Goal: Task Accomplishment & Management: Use online tool/utility

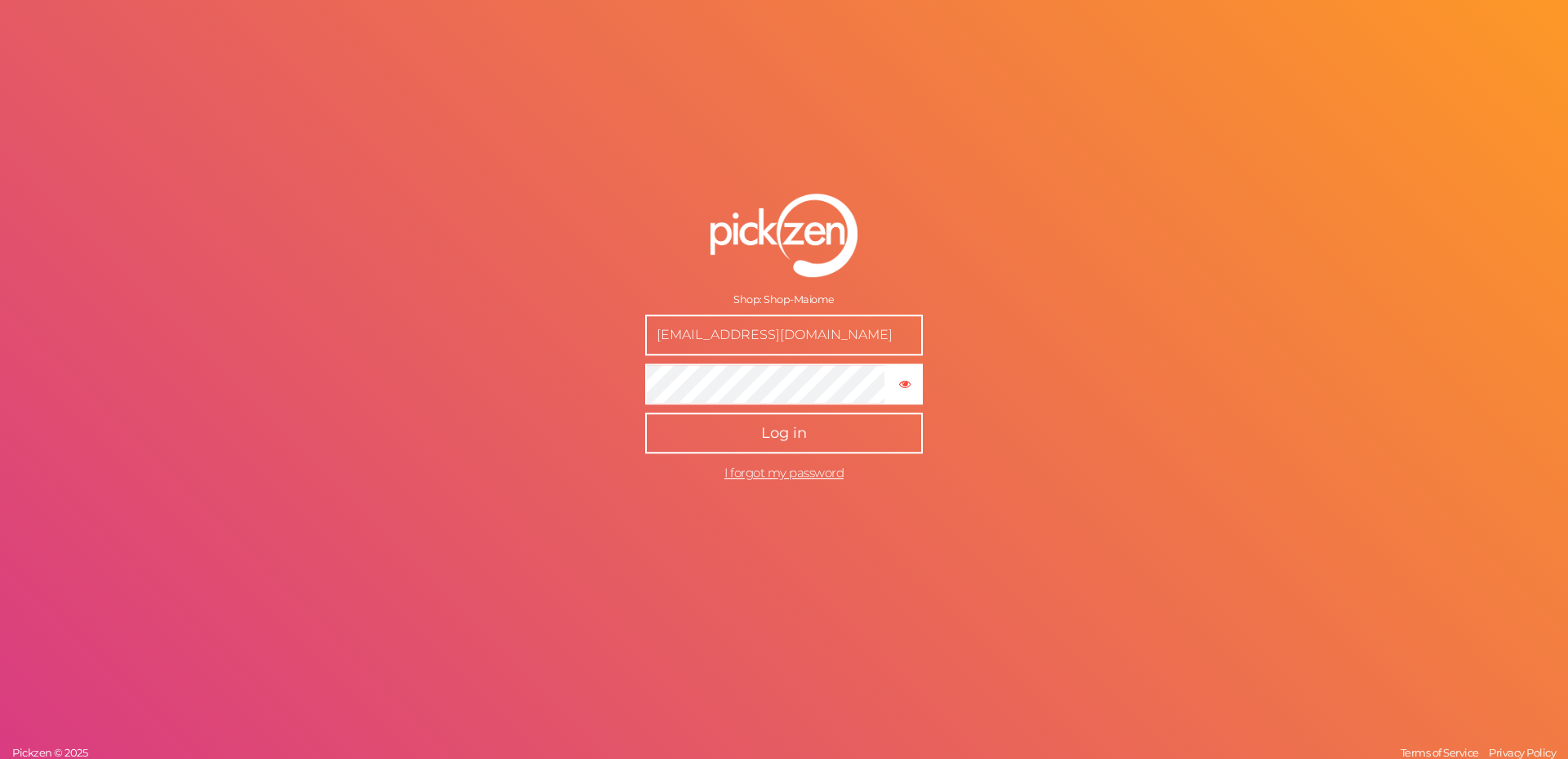
click at [792, 436] on span "Log in" at bounding box center [784, 432] width 46 height 18
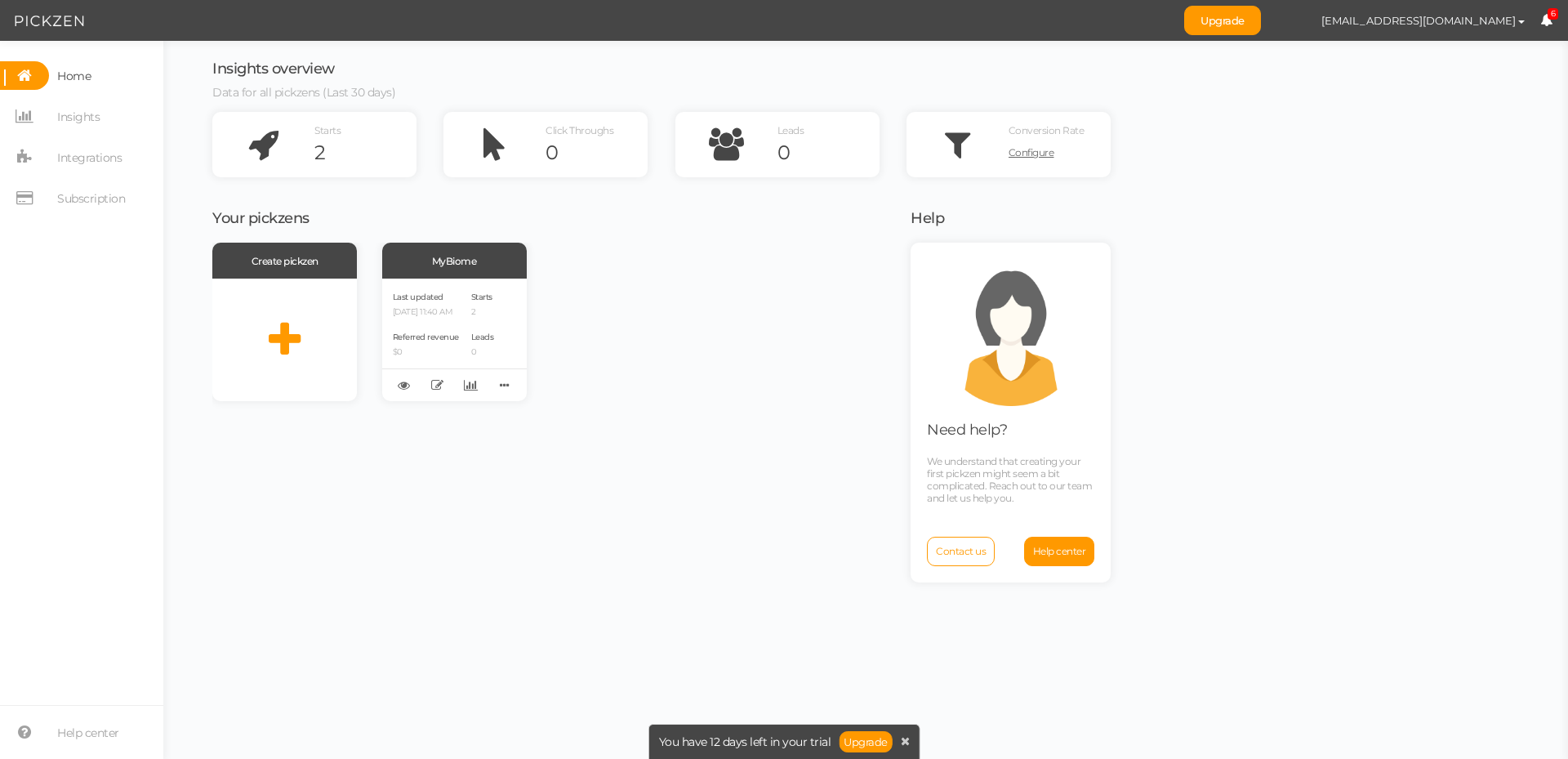
drag, startPoint x: 275, startPoint y: 486, endPoint x: 344, endPoint y: 425, distance: 92.1
click at [276, 486] on div "Create pickzen MyBiome Last updated [DATE] 11:40 AM Referred revenue $0 Starts …" at bounding box center [551, 498] width 678 height 512
click at [507, 384] on icon at bounding box center [504, 385] width 23 height 25
click at [490, 328] on div "Starts 2 Leads 0" at bounding box center [483, 339] width 23 height 101
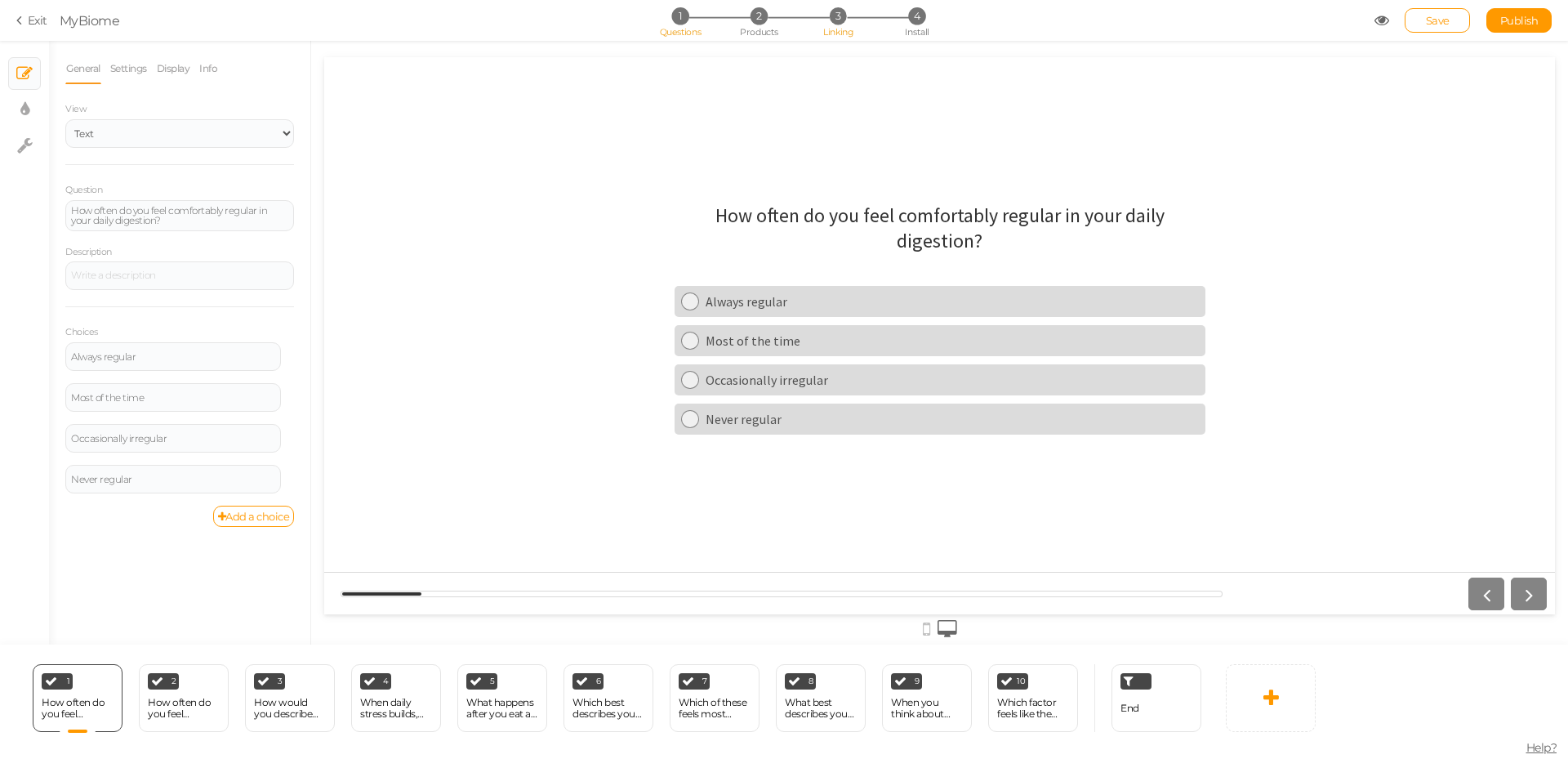
click at [832, 24] on li "3 Linking" at bounding box center [838, 16] width 76 height 17
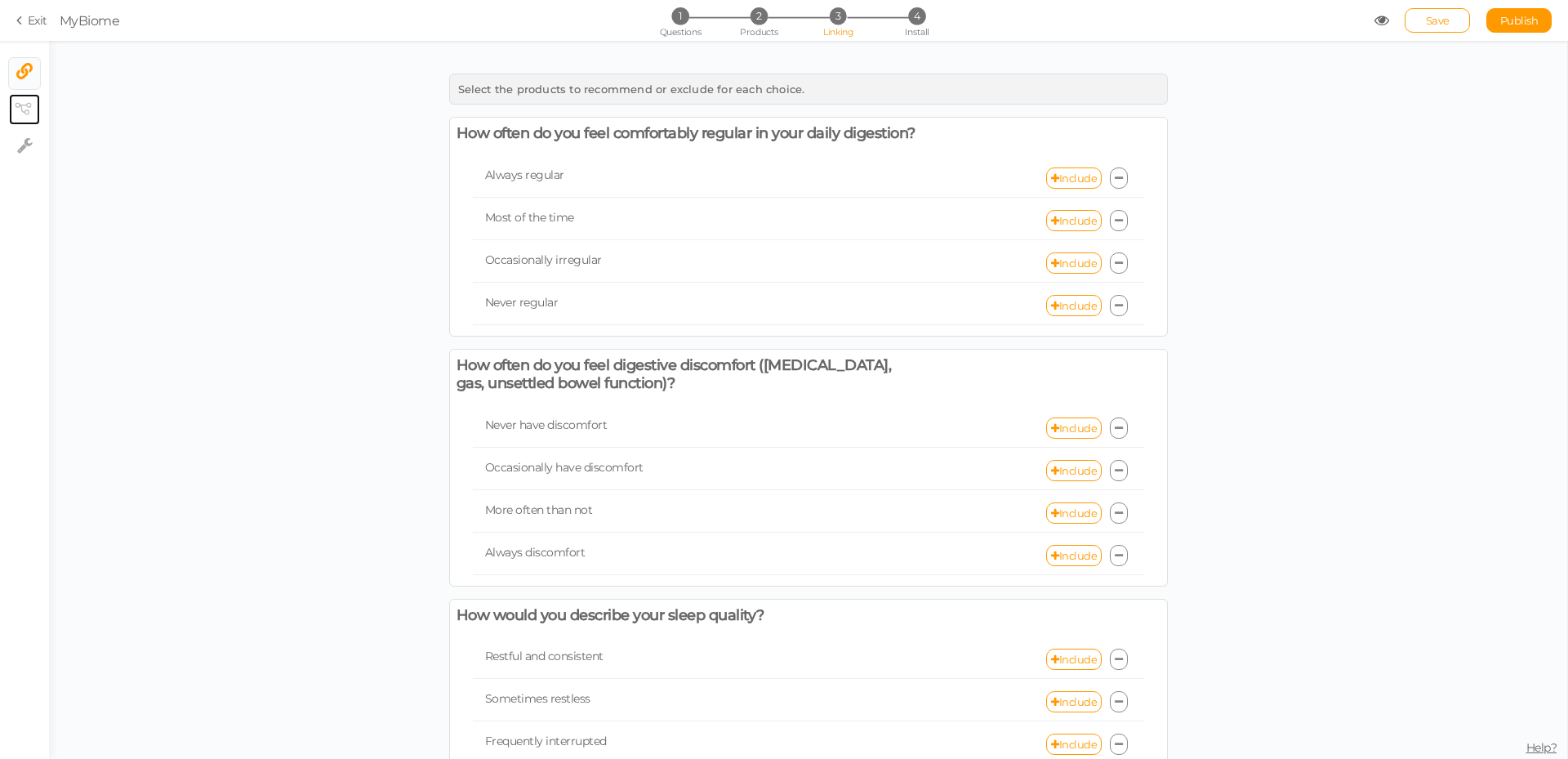
click at [35, 106] on link "× View tree" at bounding box center [25, 109] width 31 height 31
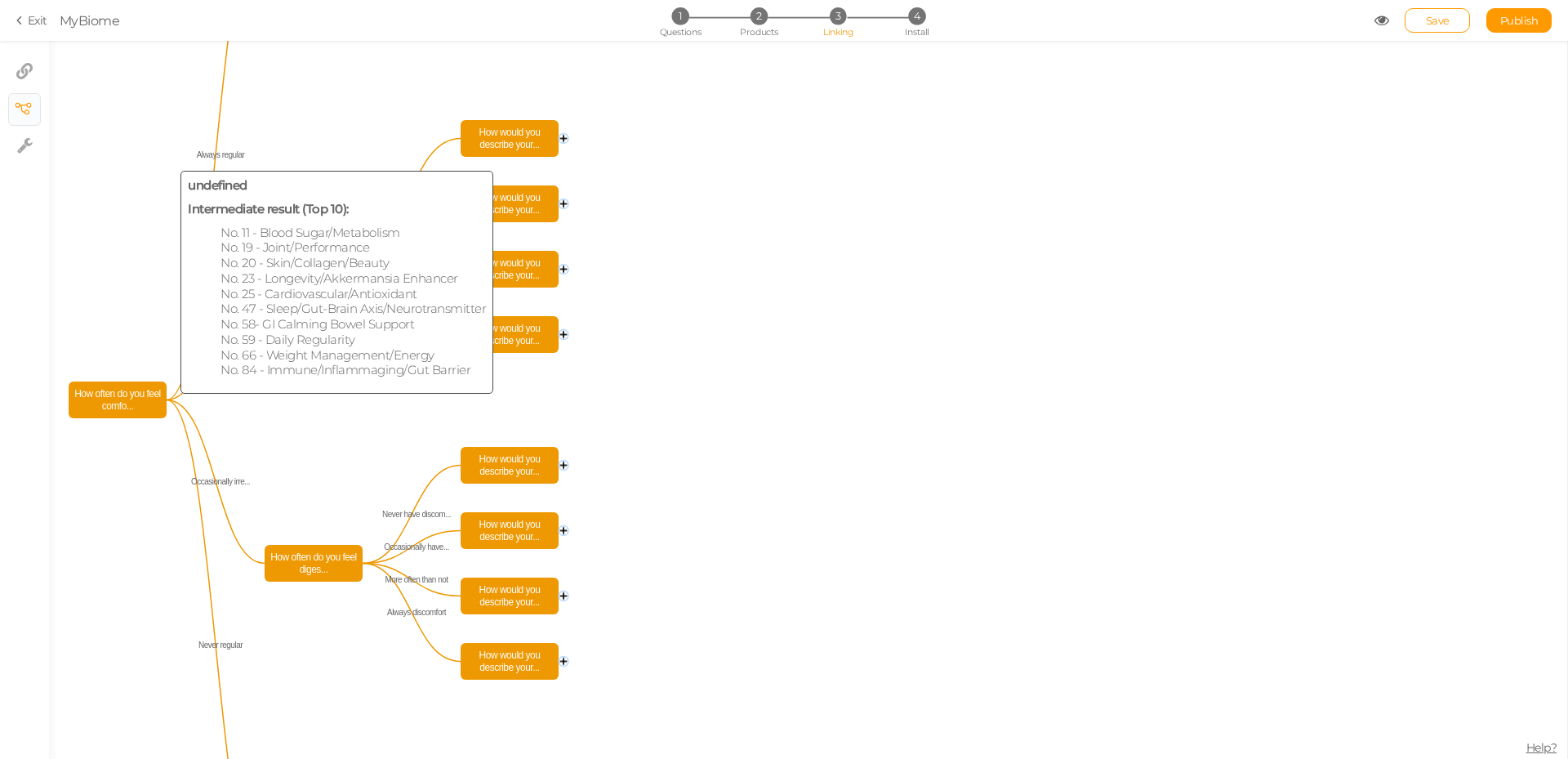
click at [124, 396] on span "How often do you feel comfo..." at bounding box center [117, 400] width 90 height 28
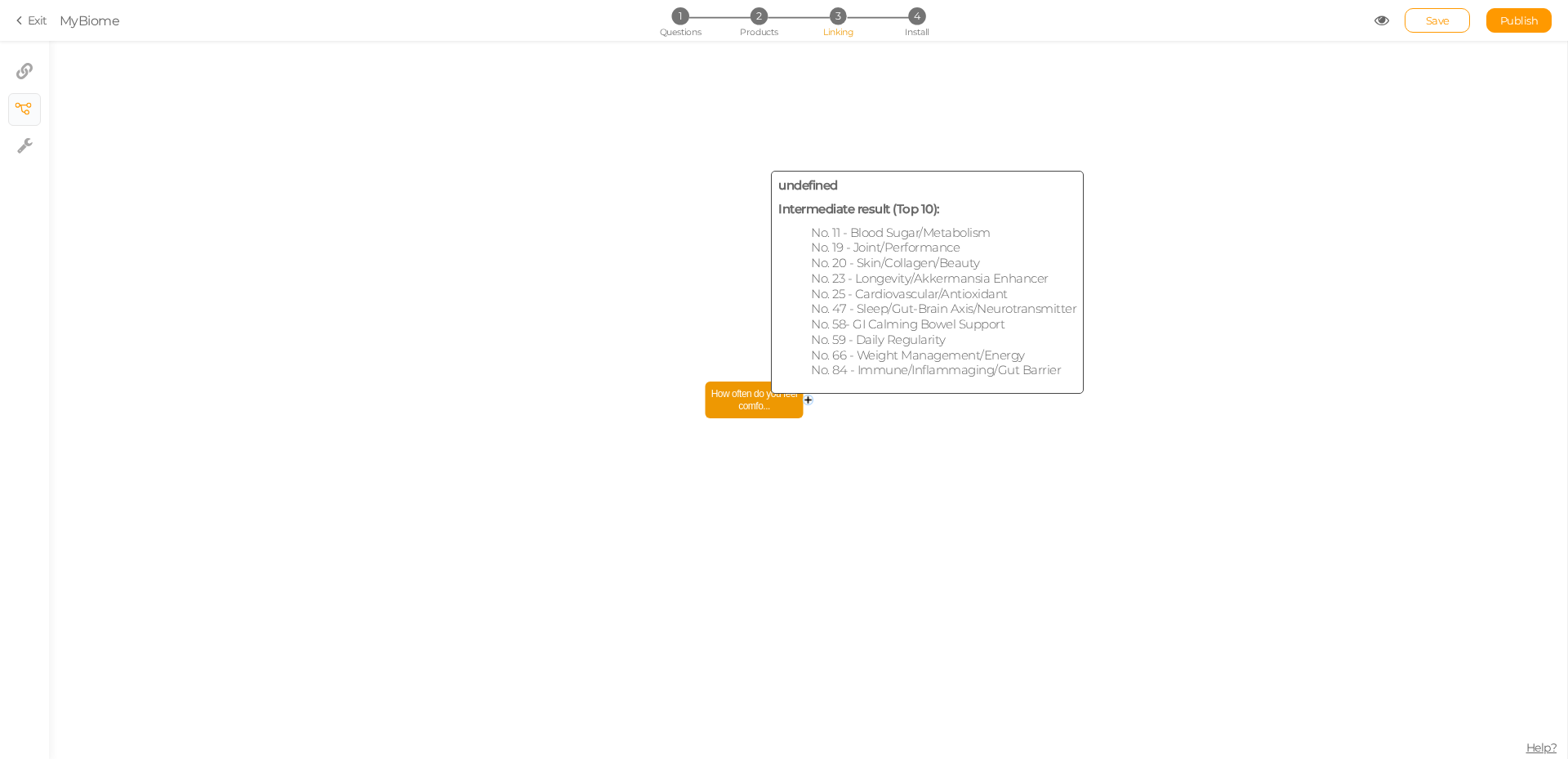
click at [749, 415] on rect at bounding box center [754, 399] width 98 height 37
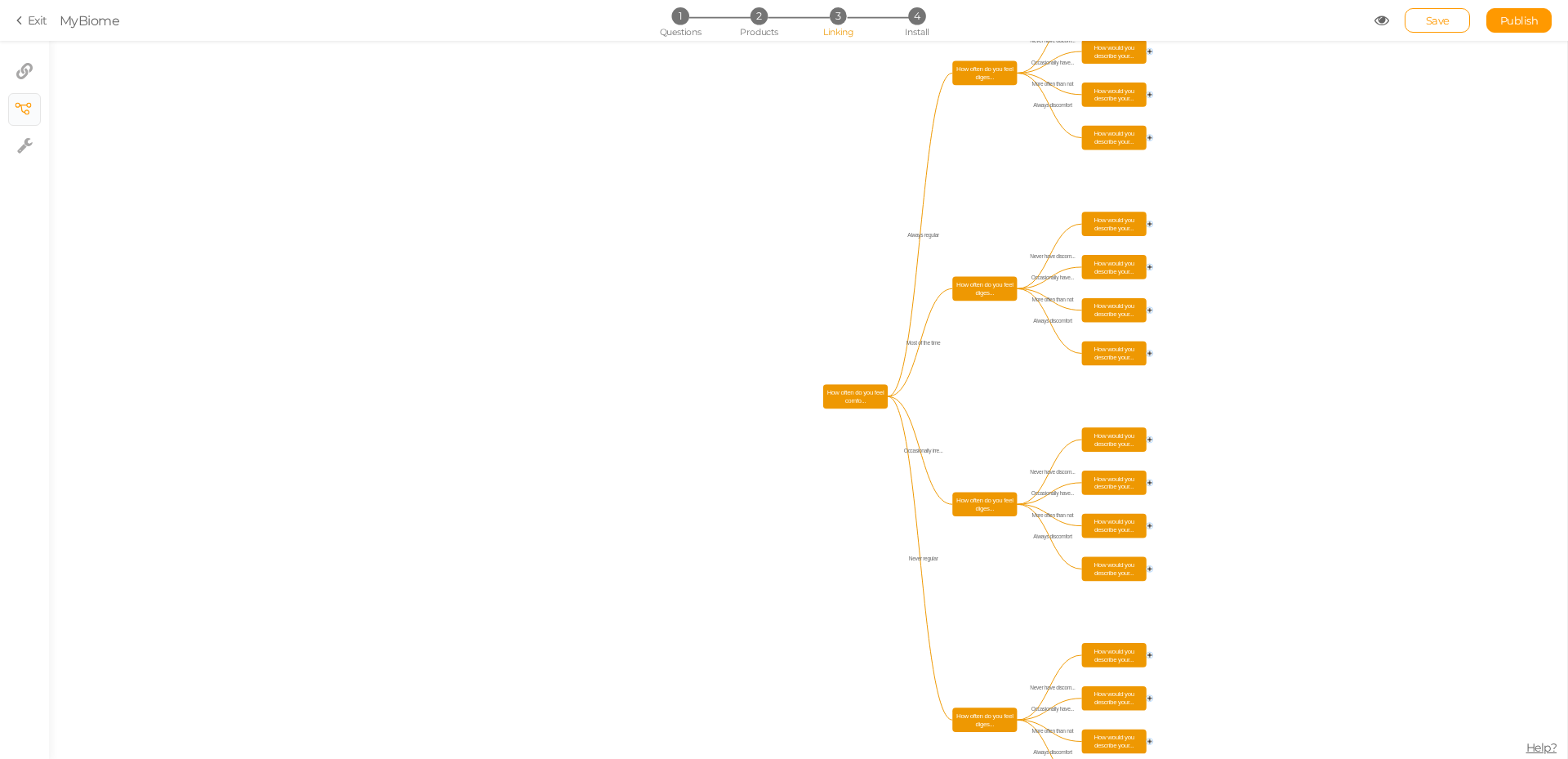
drag, startPoint x: 1567, startPoint y: 278, endPoint x: 1550, endPoint y: 201, distance: 78.9
click at [1567, 205] on div "How often do you feel comfo... How would you describe your... How would you des…" at bounding box center [808, 399] width 1519 height 718
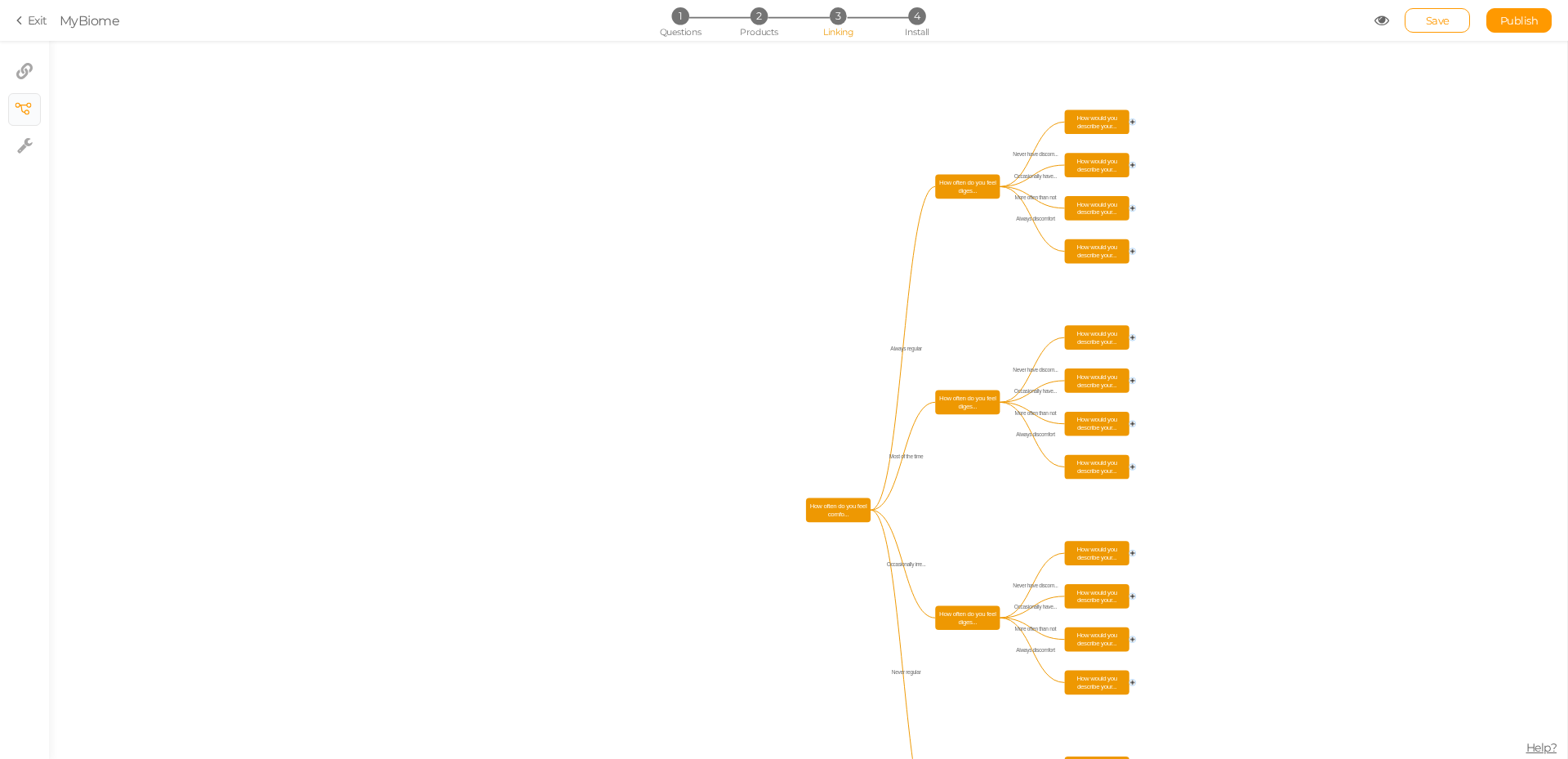
drag, startPoint x: 1351, startPoint y: 198, endPoint x: 1331, endPoint y: 312, distance: 115.7
click at [1331, 312] on icon "How often do you feel comfo... How would you describe your... How would you des…" at bounding box center [808, 399] width 1518 height 718
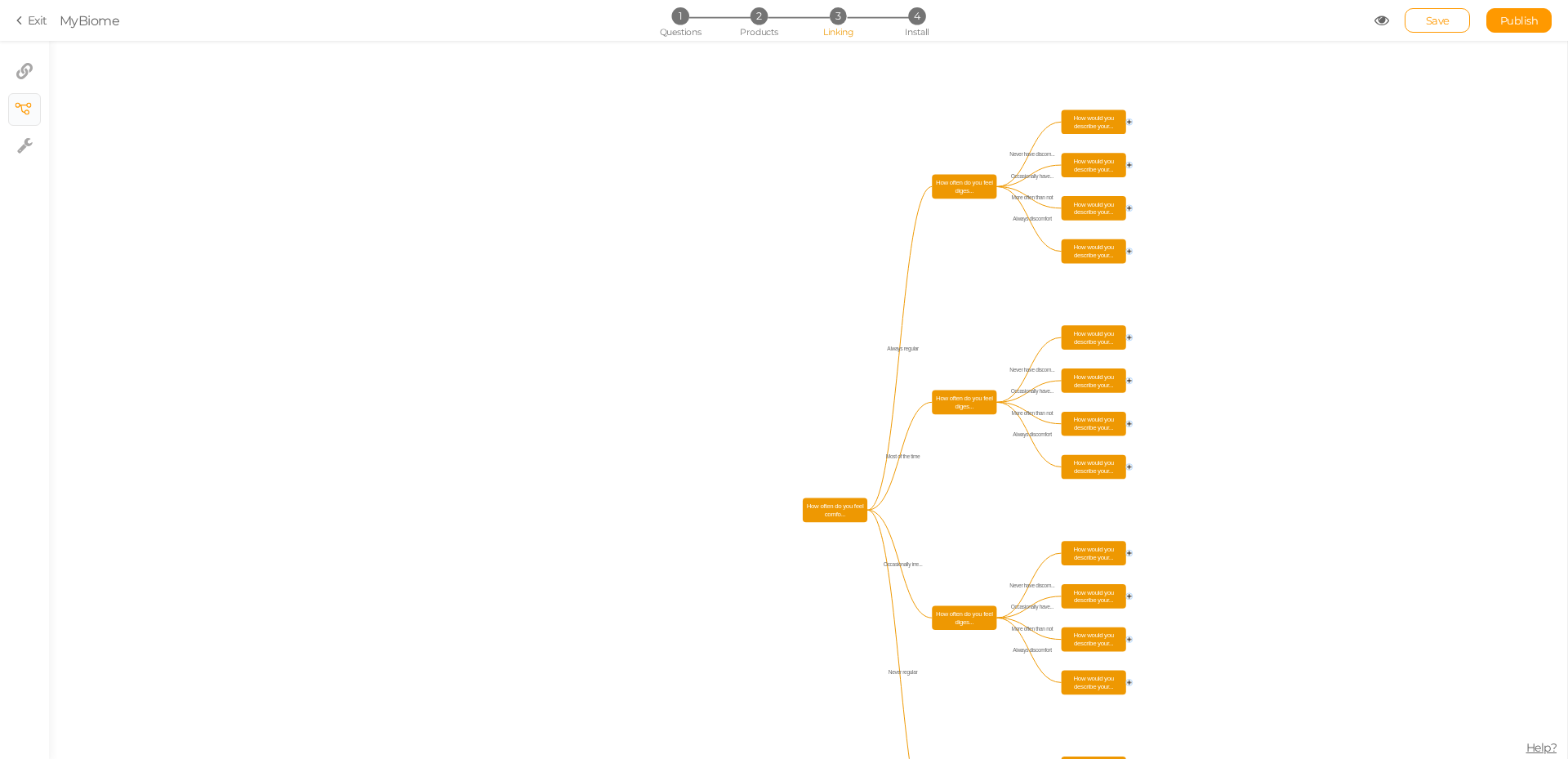
drag, startPoint x: 1296, startPoint y: 226, endPoint x: 1274, endPoint y: 267, distance: 46.5
click at [1275, 266] on icon "How often do you feel comfo... How would you describe your... How would you des…" at bounding box center [808, 399] width 1518 height 718
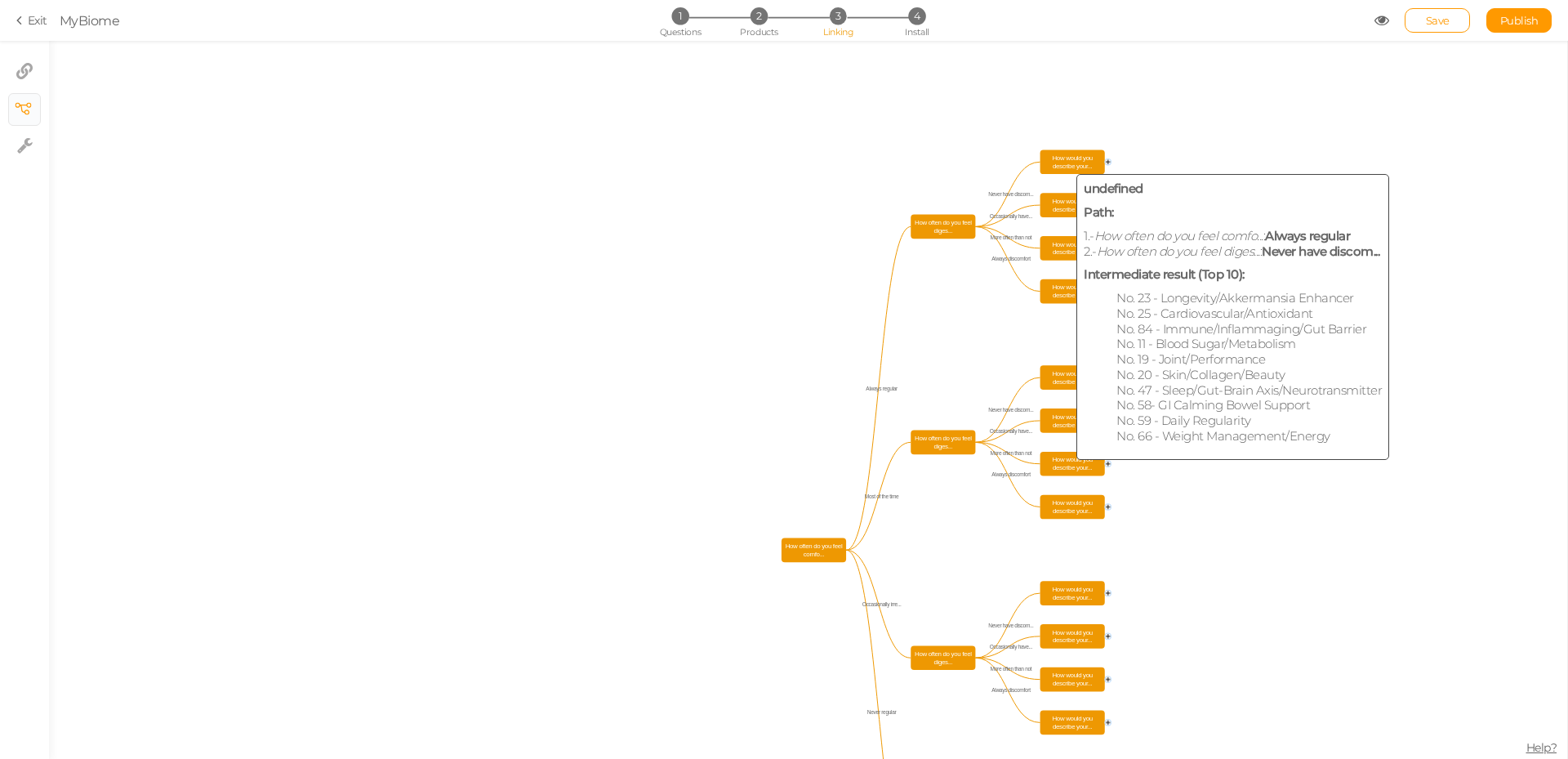
click at [1077, 155] on span "How would you describe your..." at bounding box center [1072, 162] width 59 height 19
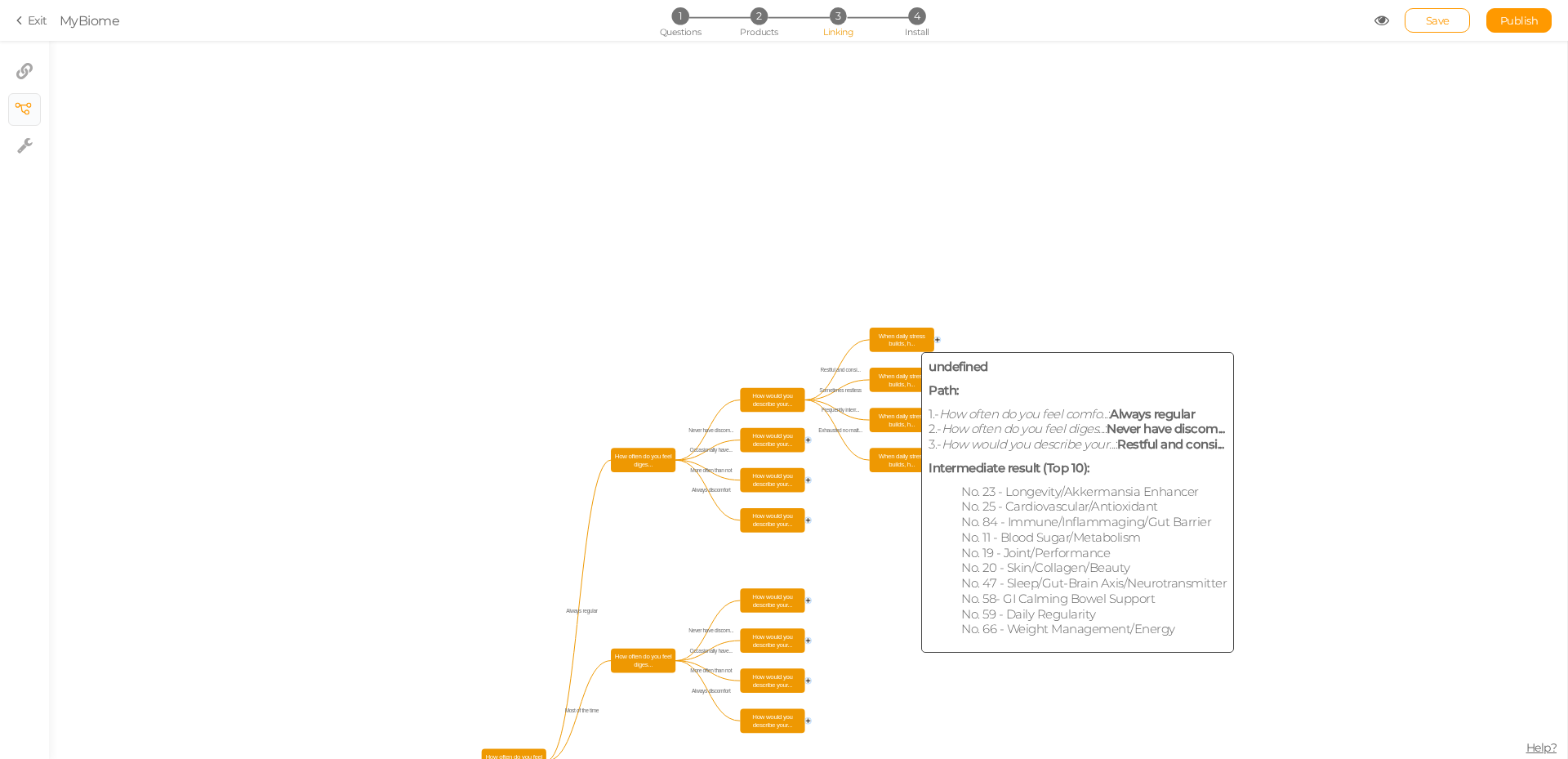
click at [903, 338] on span "When daily stress builds, h..." at bounding box center [901, 339] width 59 height 19
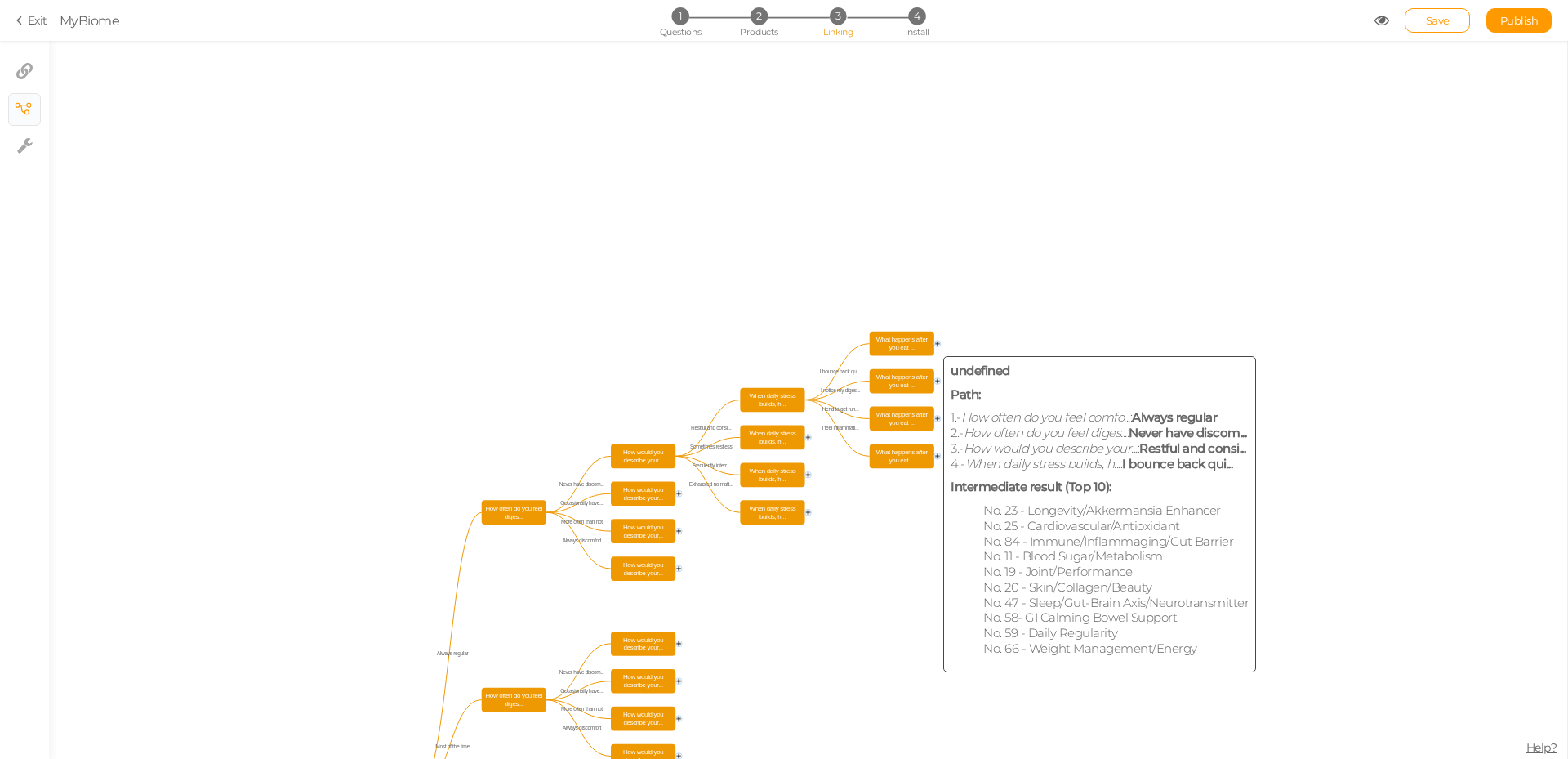
click at [897, 343] on span "What happens after you eat ..." at bounding box center [901, 343] width 59 height 19
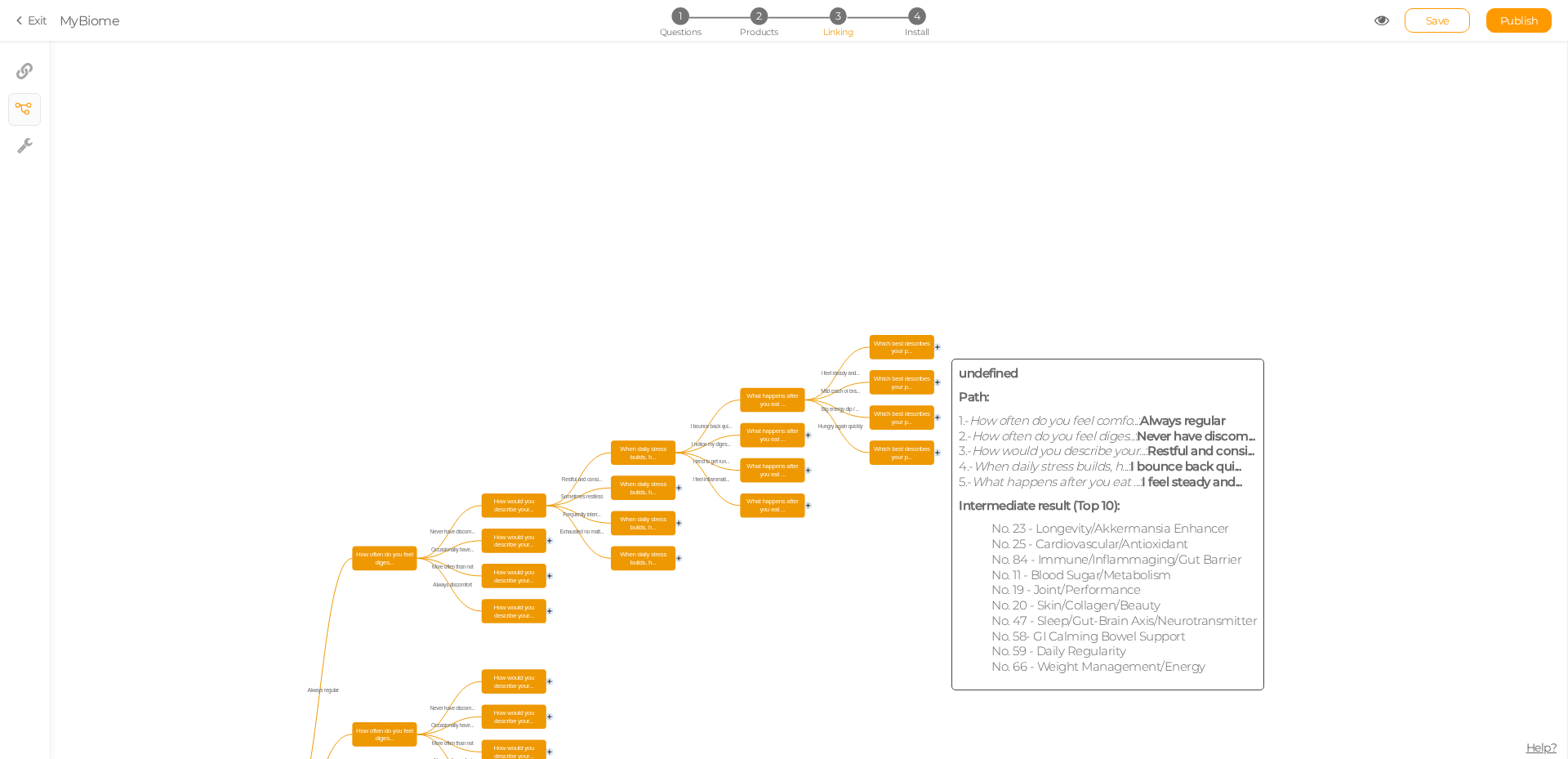
click at [883, 351] on span "Which best describes your p..." at bounding box center [901, 347] width 59 height 19
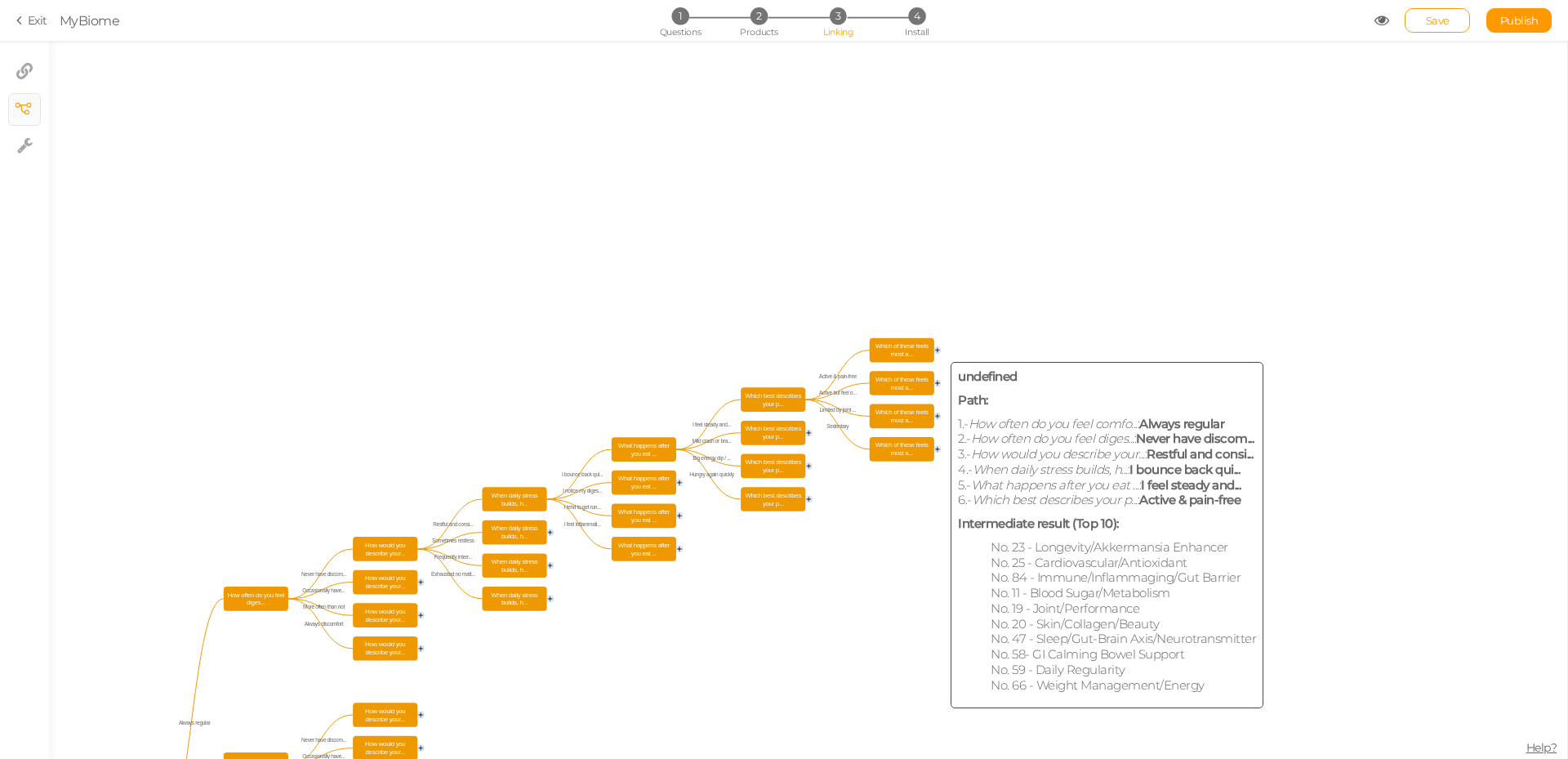
click at [906, 351] on span "Which of these feels most a..." at bounding box center [901, 350] width 59 height 19
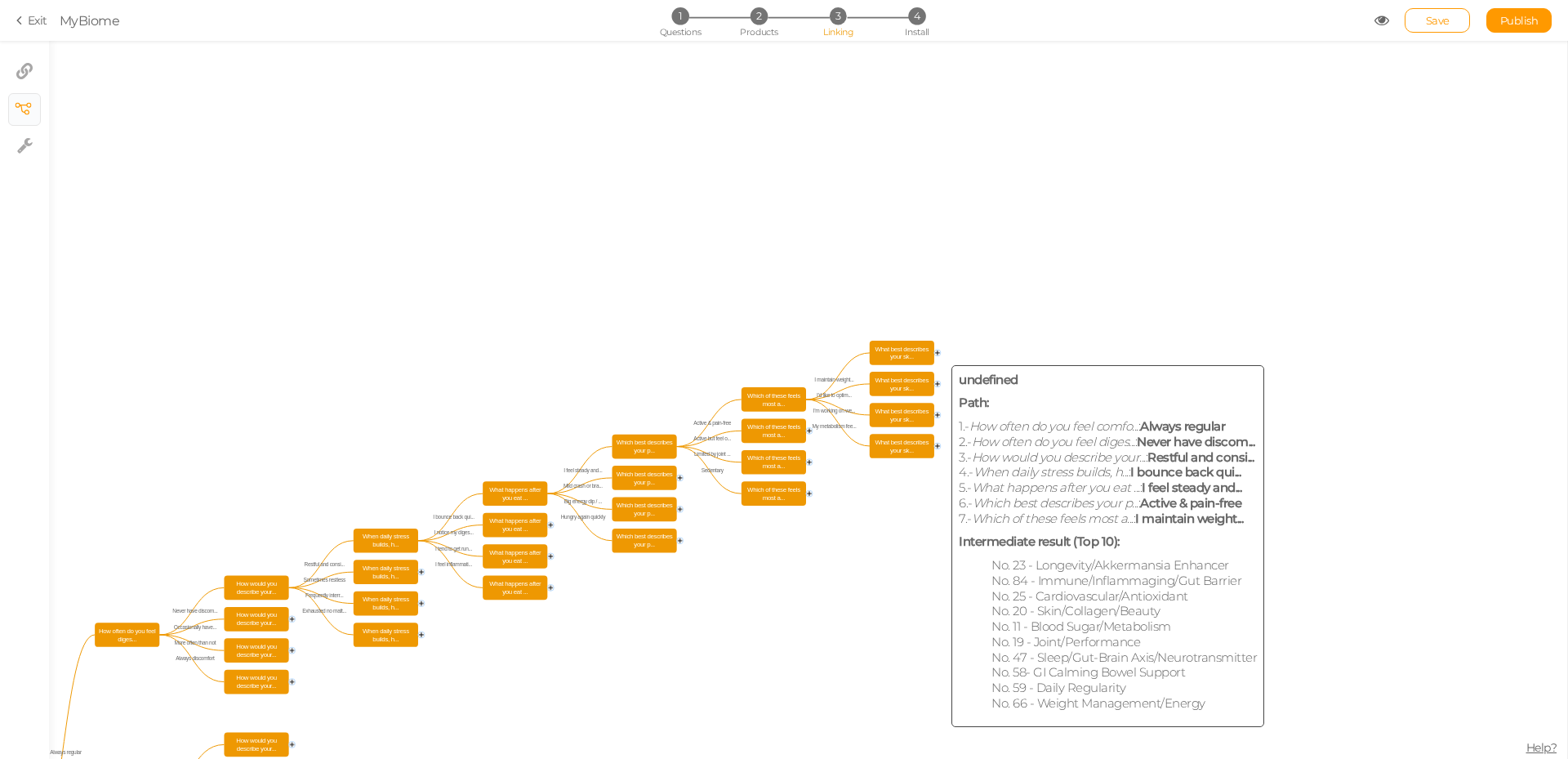
click at [900, 352] on span "What best describes your sk..." at bounding box center [901, 353] width 59 height 19
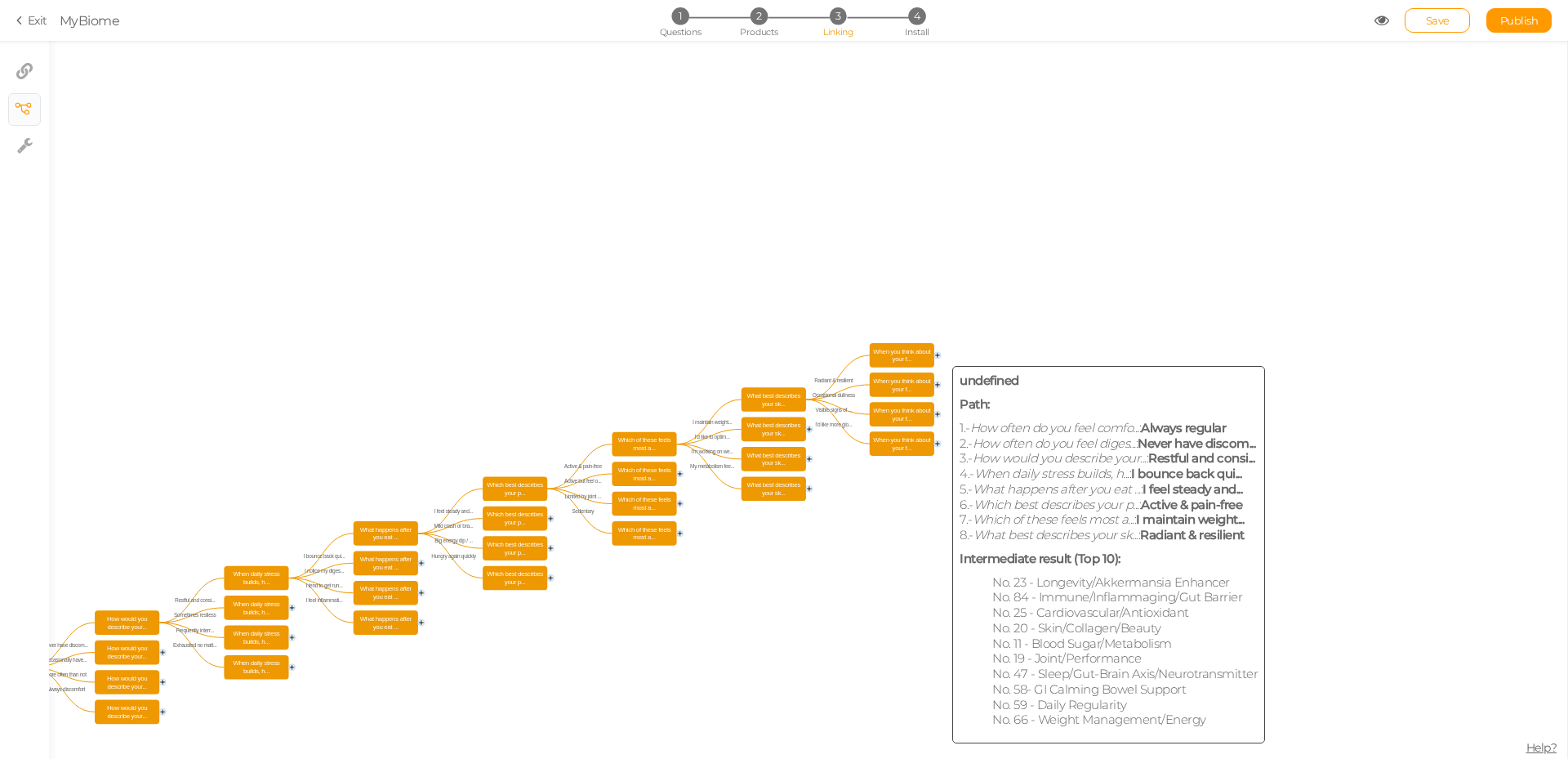
click at [904, 355] on span "When you think about your f..." at bounding box center [901, 355] width 59 height 19
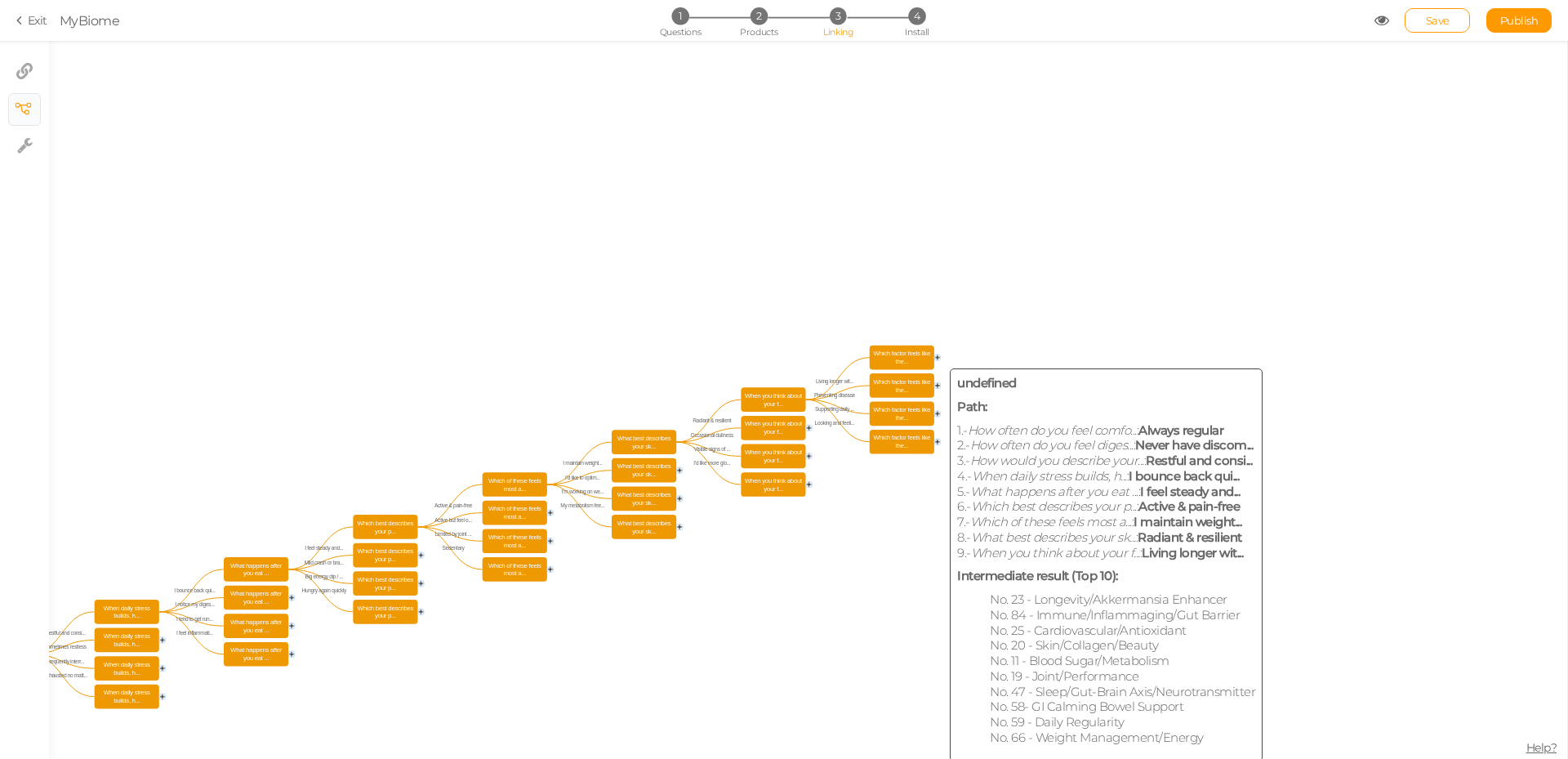
click at [911, 356] on span "Which factor feels like the..." at bounding box center [901, 357] width 59 height 19
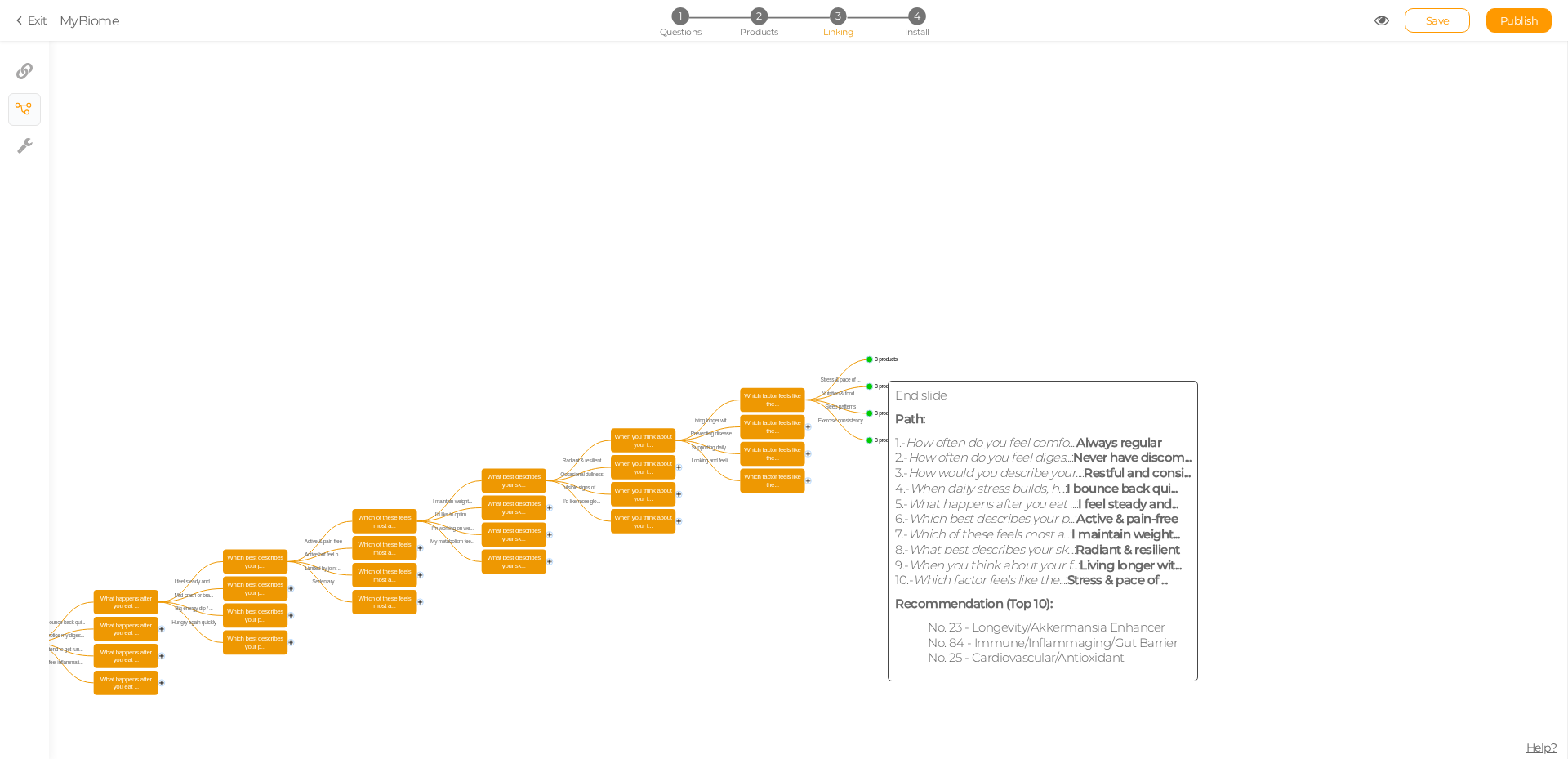
click at [868, 359] on circle at bounding box center [869, 359] width 7 height 7
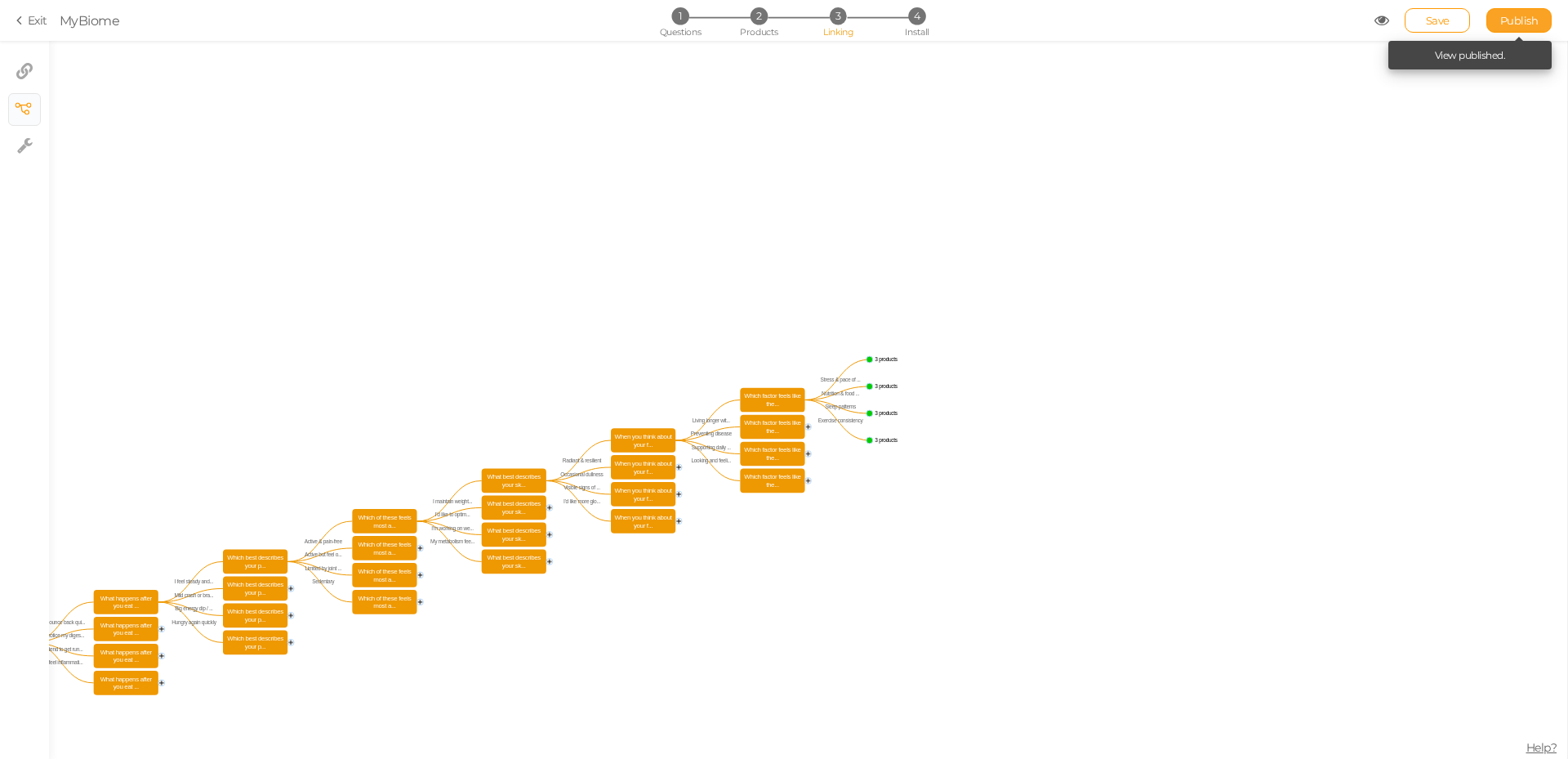
click at [1505, 20] on span "Publish" at bounding box center [1519, 21] width 39 height 13
click at [911, 27] on span "Install" at bounding box center [916, 32] width 24 height 11
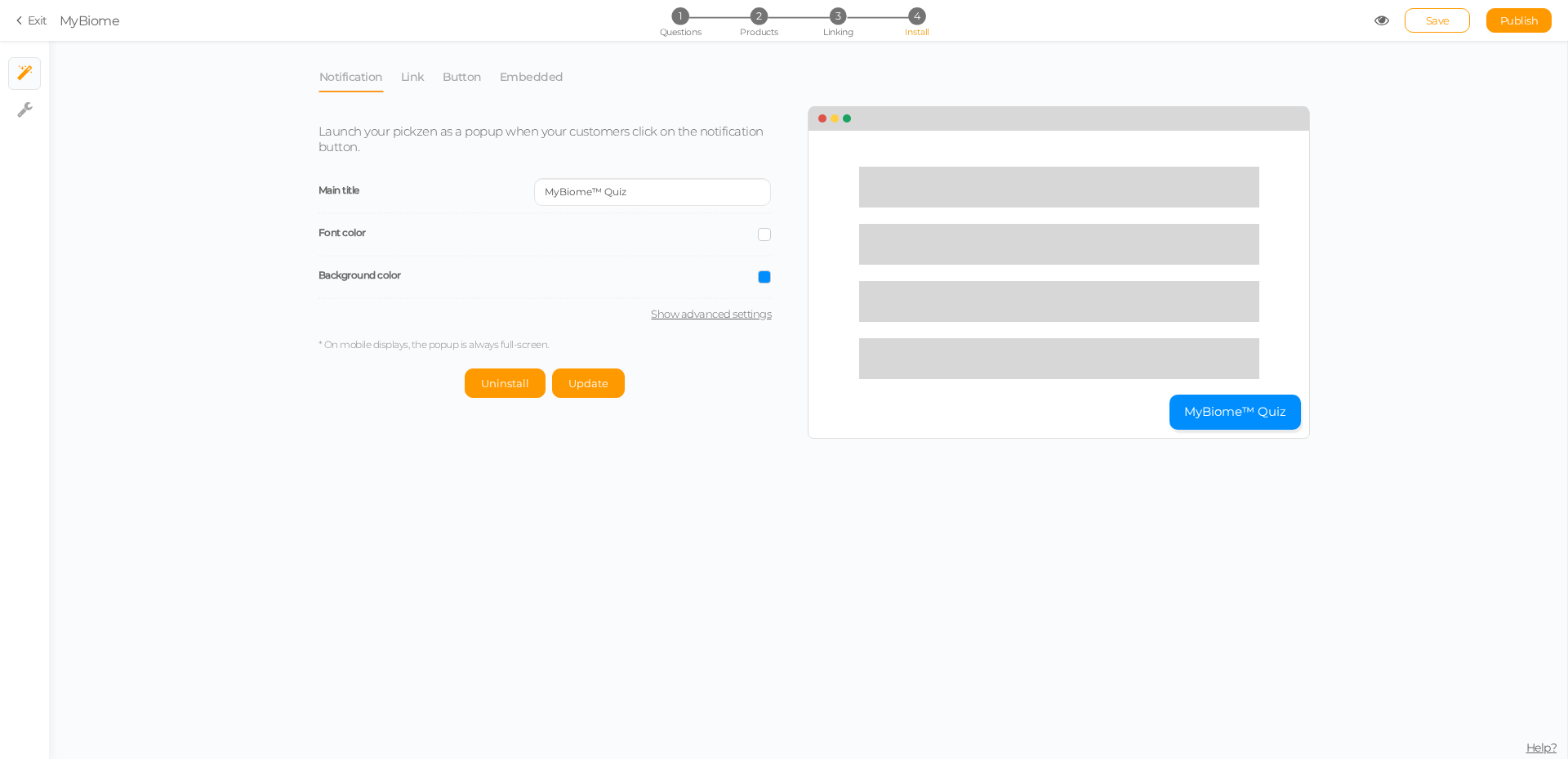
click at [680, 320] on link "Show advanced settings" at bounding box center [545, 314] width 454 height 13
select select "pct"
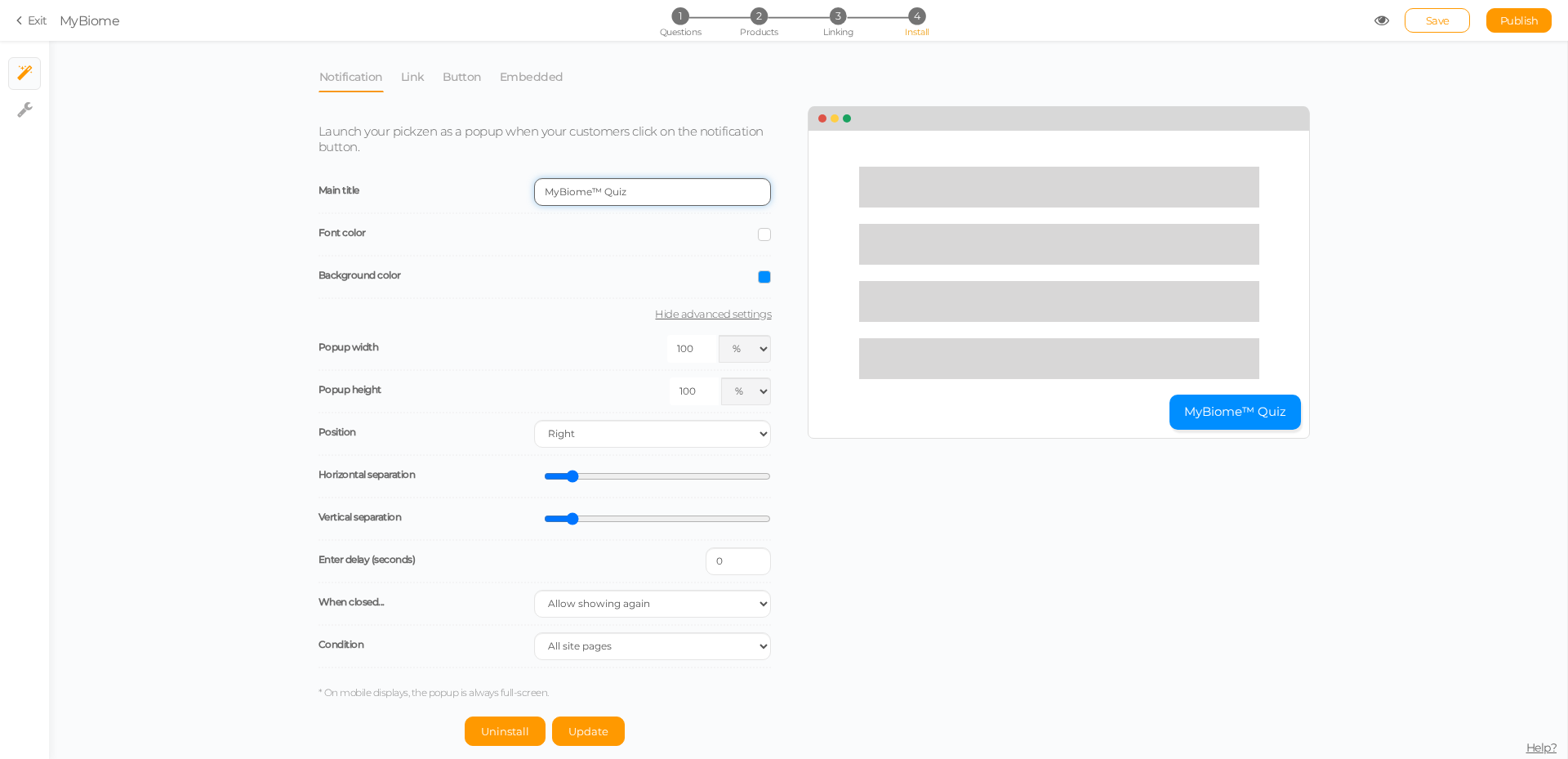
click at [644, 191] on input "MyBiome™ Quiz" at bounding box center [652, 191] width 237 height 27
click at [468, 79] on link "Button" at bounding box center [462, 76] width 41 height 31
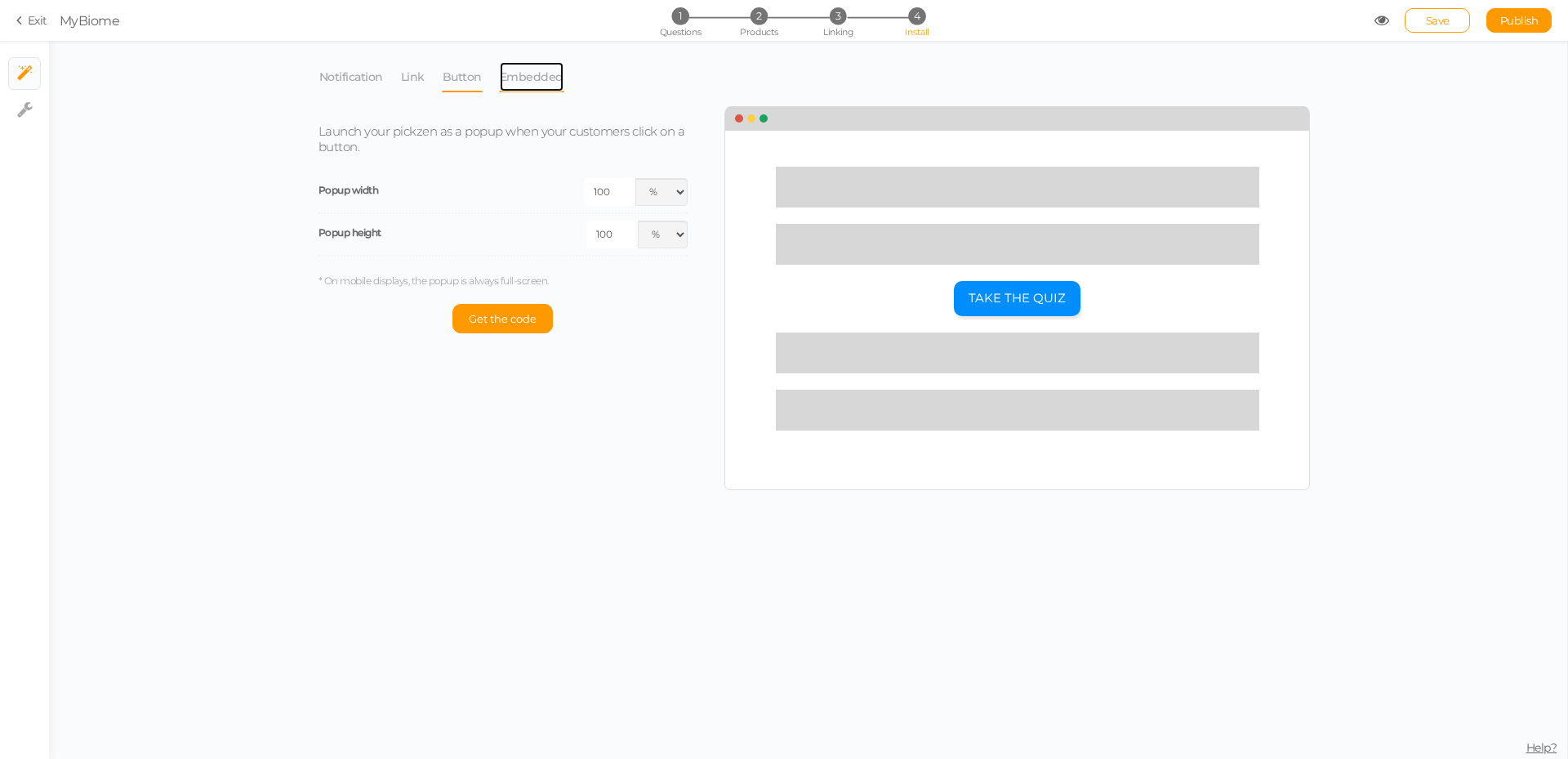
click at [531, 78] on link "Embedded" at bounding box center [531, 76] width 65 height 31
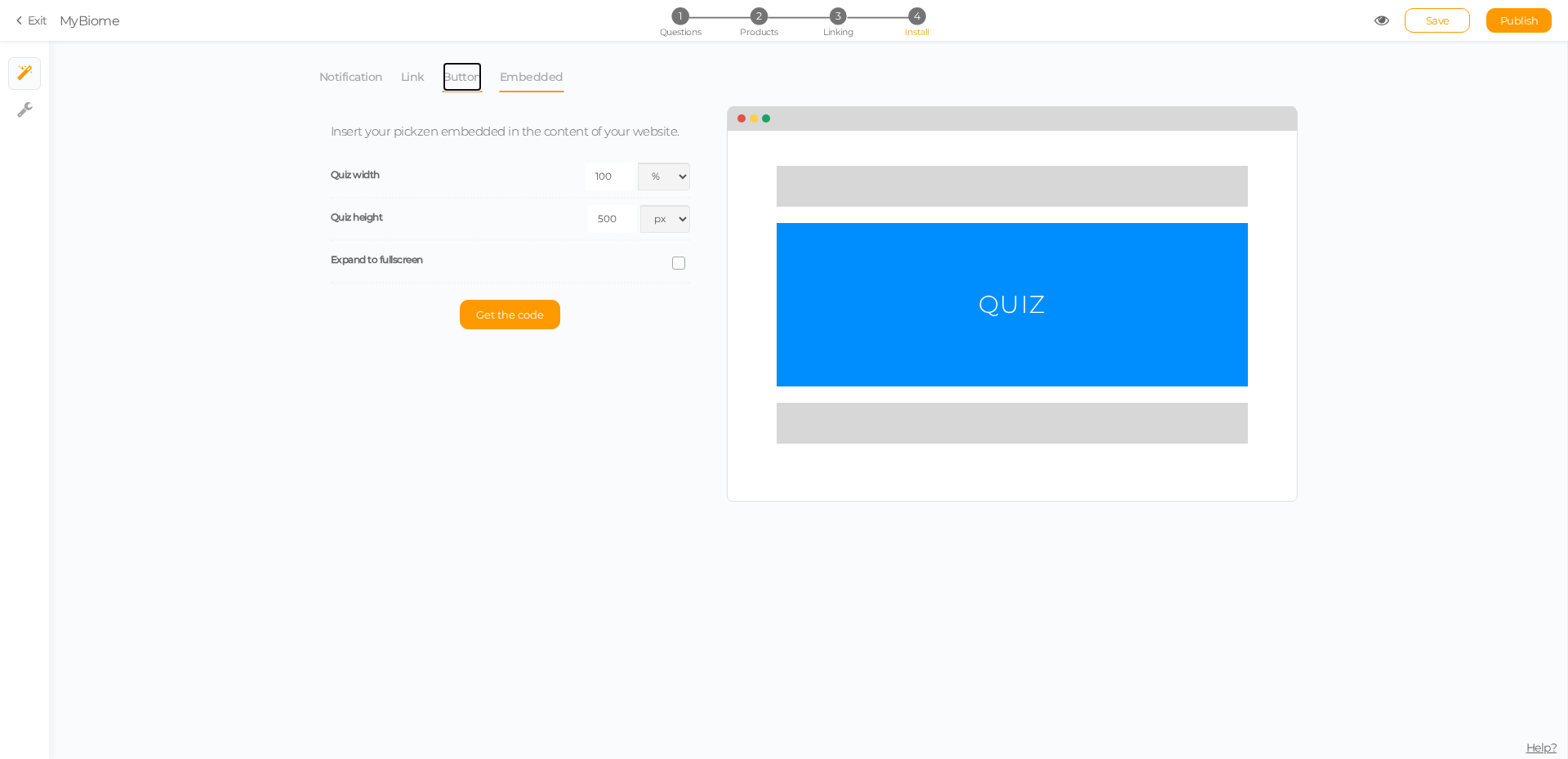
click at [477, 81] on link "Button" at bounding box center [462, 76] width 41 height 31
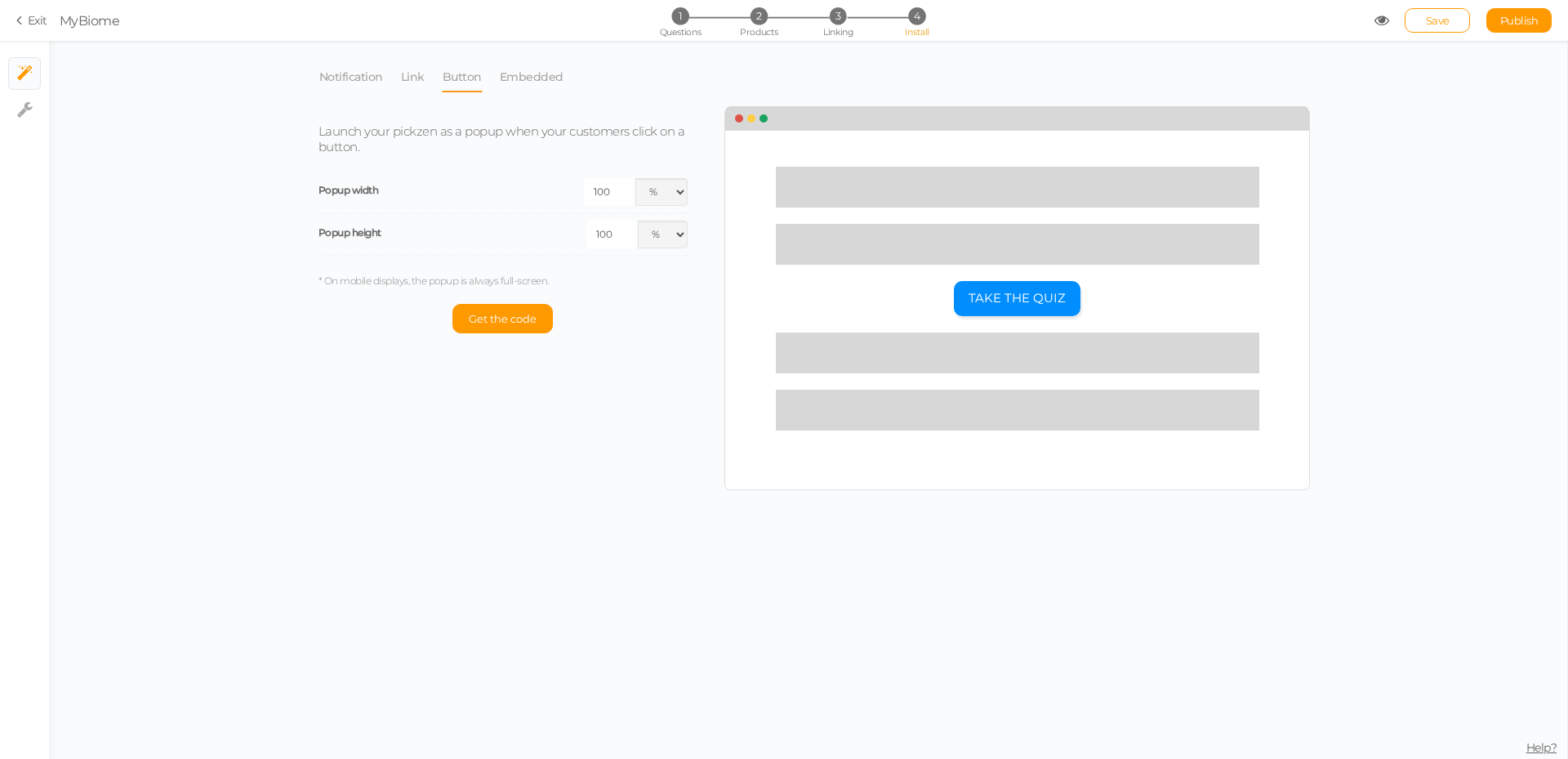
click at [433, 78] on li "Link" at bounding box center [421, 76] width 41 height 31
click at [424, 88] on li "Link" at bounding box center [421, 76] width 41 height 31
click at [404, 87] on link "Link" at bounding box center [412, 76] width 25 height 31
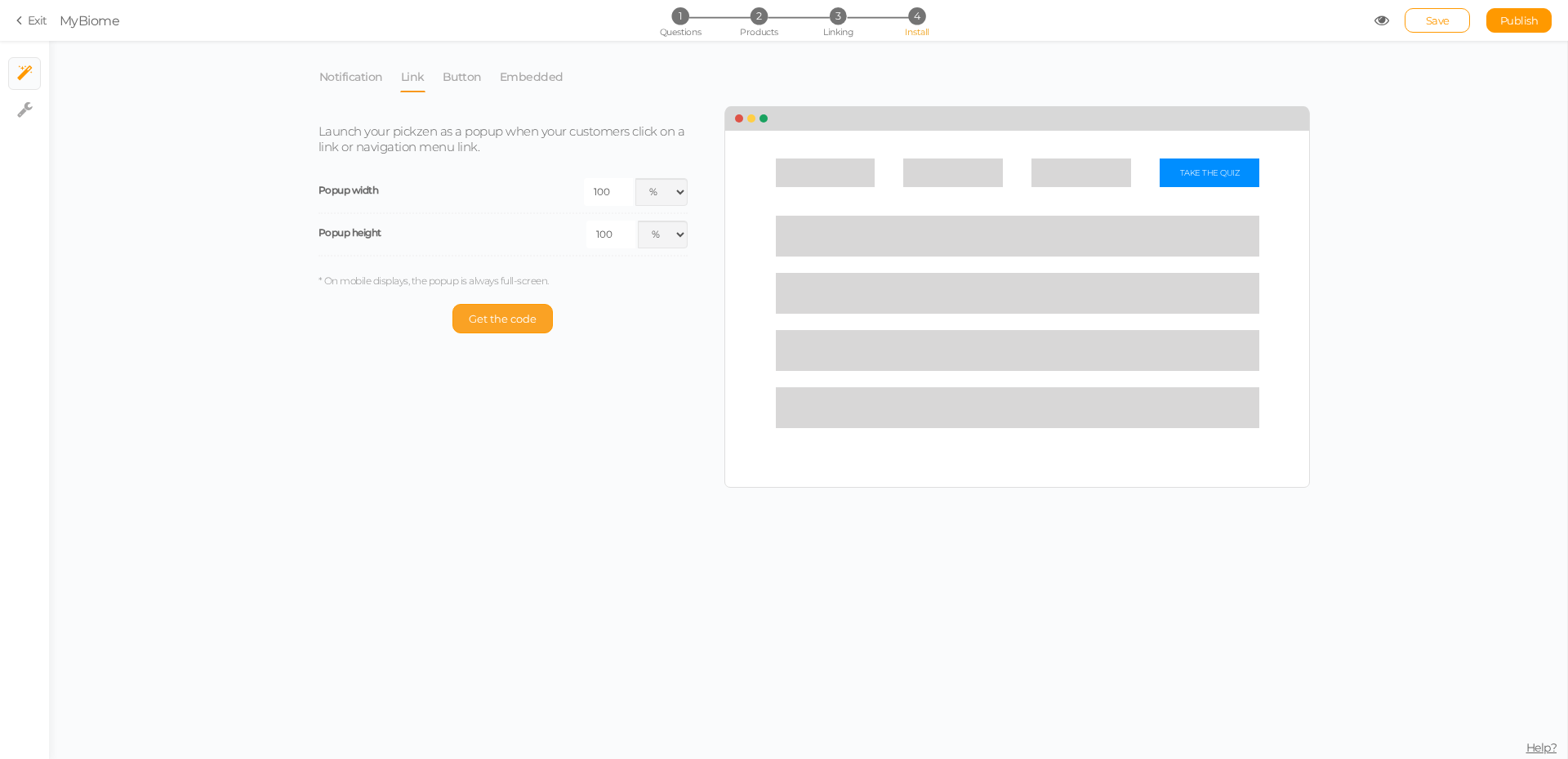
click at [502, 312] on span "Get the code" at bounding box center [503, 319] width 68 height 13
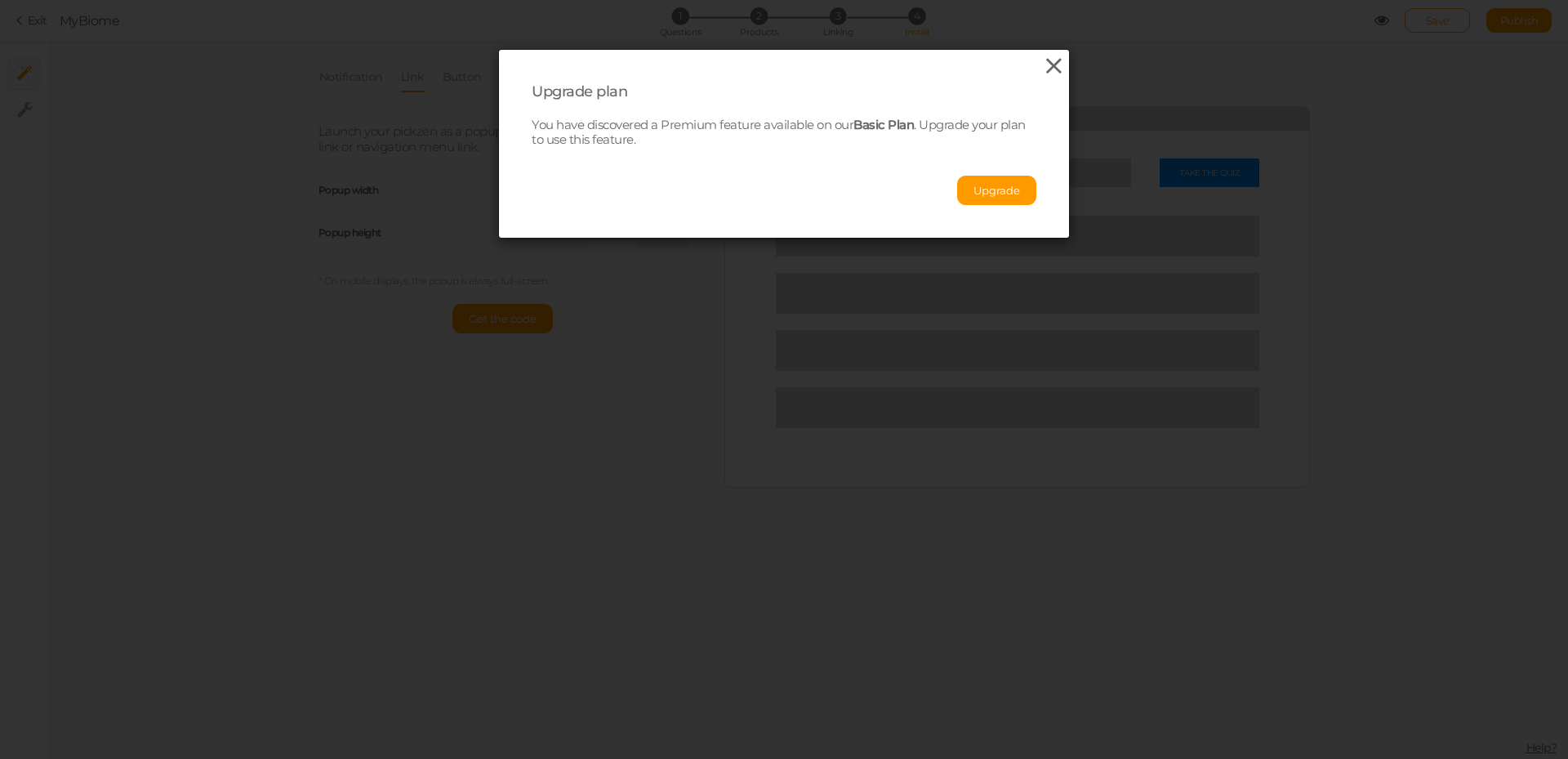
click at [1046, 67] on icon at bounding box center [1053, 66] width 24 height 25
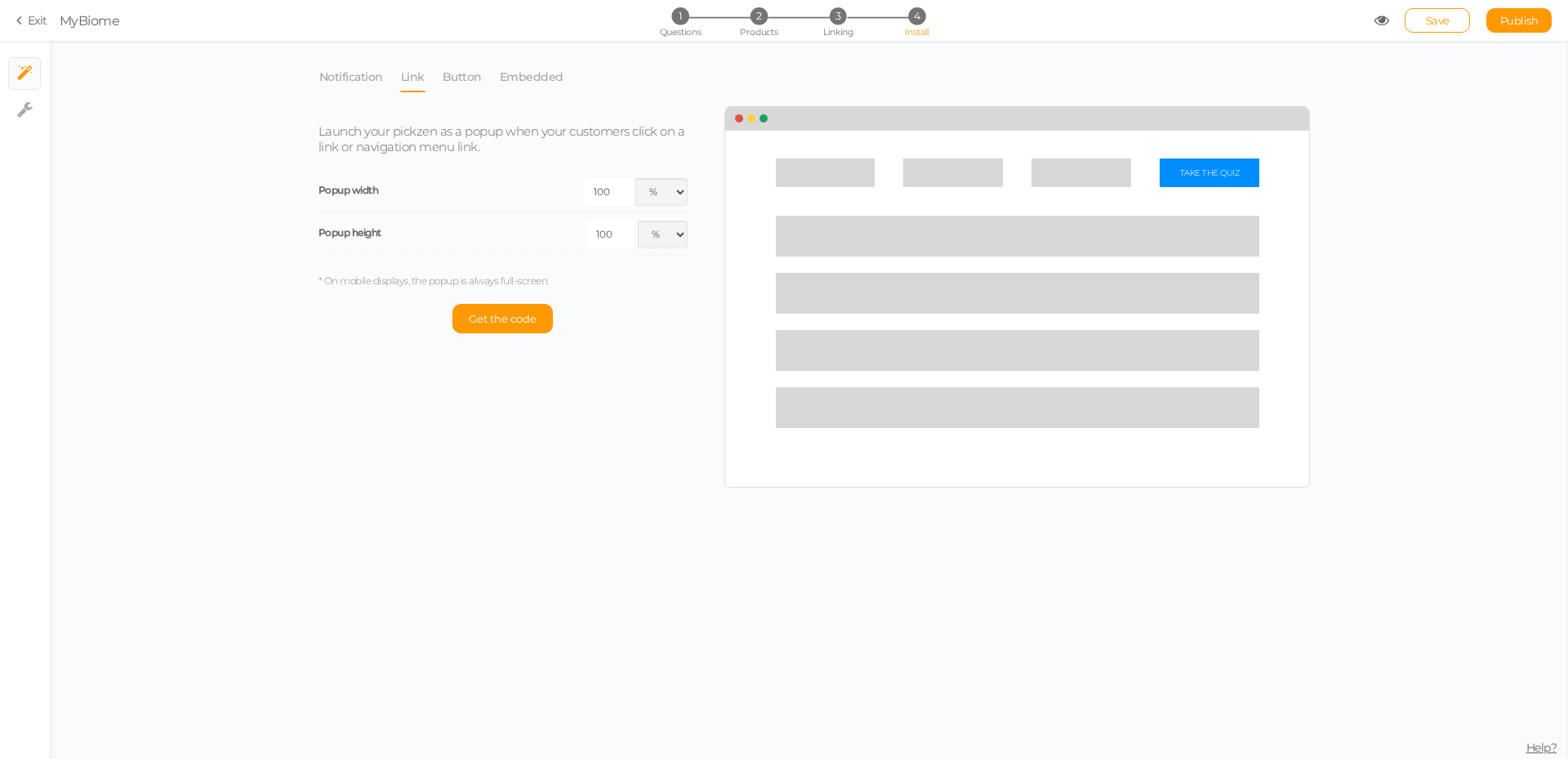
click at [33, 18] on link "Exit" at bounding box center [31, 20] width 31 height 16
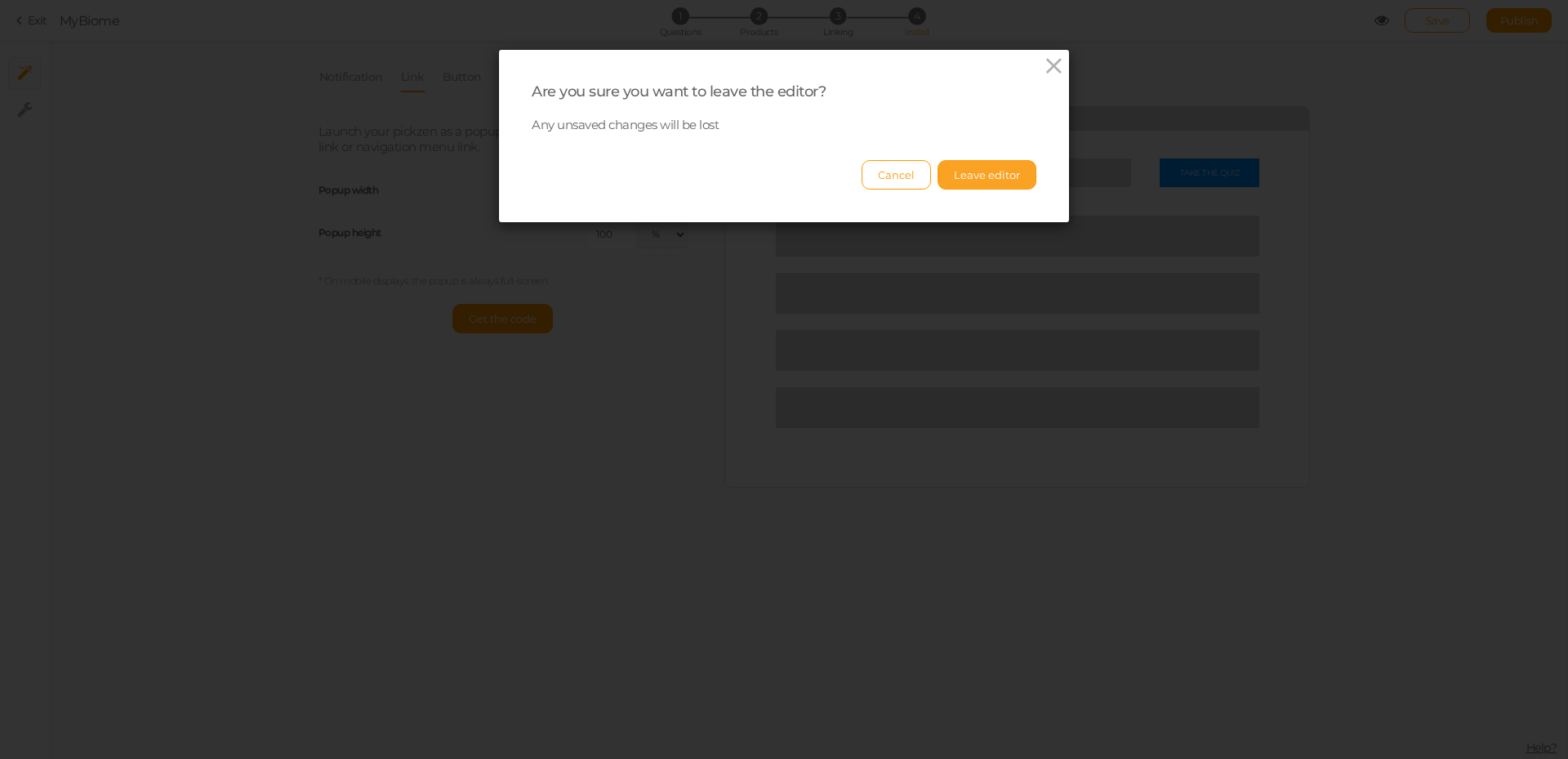
click at [957, 180] on button "Leave editor" at bounding box center [986, 174] width 99 height 29
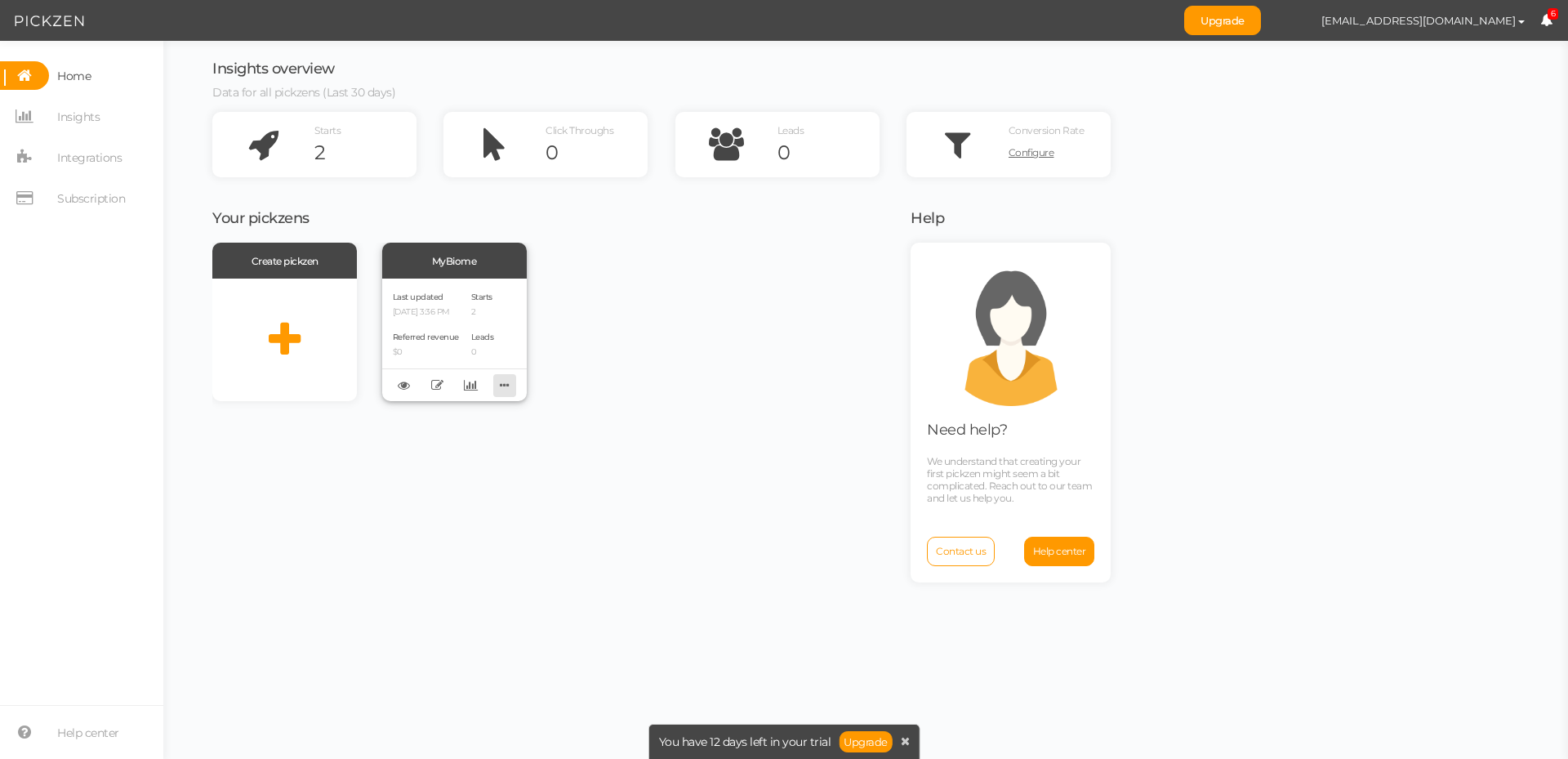
click at [506, 390] on icon at bounding box center [504, 385] width 23 height 25
click at [639, 423] on div "Create pickzen MyBiome Last updated [DATE] 3:36 PM Referred revenue $0 Starts 2…" at bounding box center [551, 498] width 678 height 512
click at [97, 195] on span "Subscription" at bounding box center [91, 199] width 68 height 26
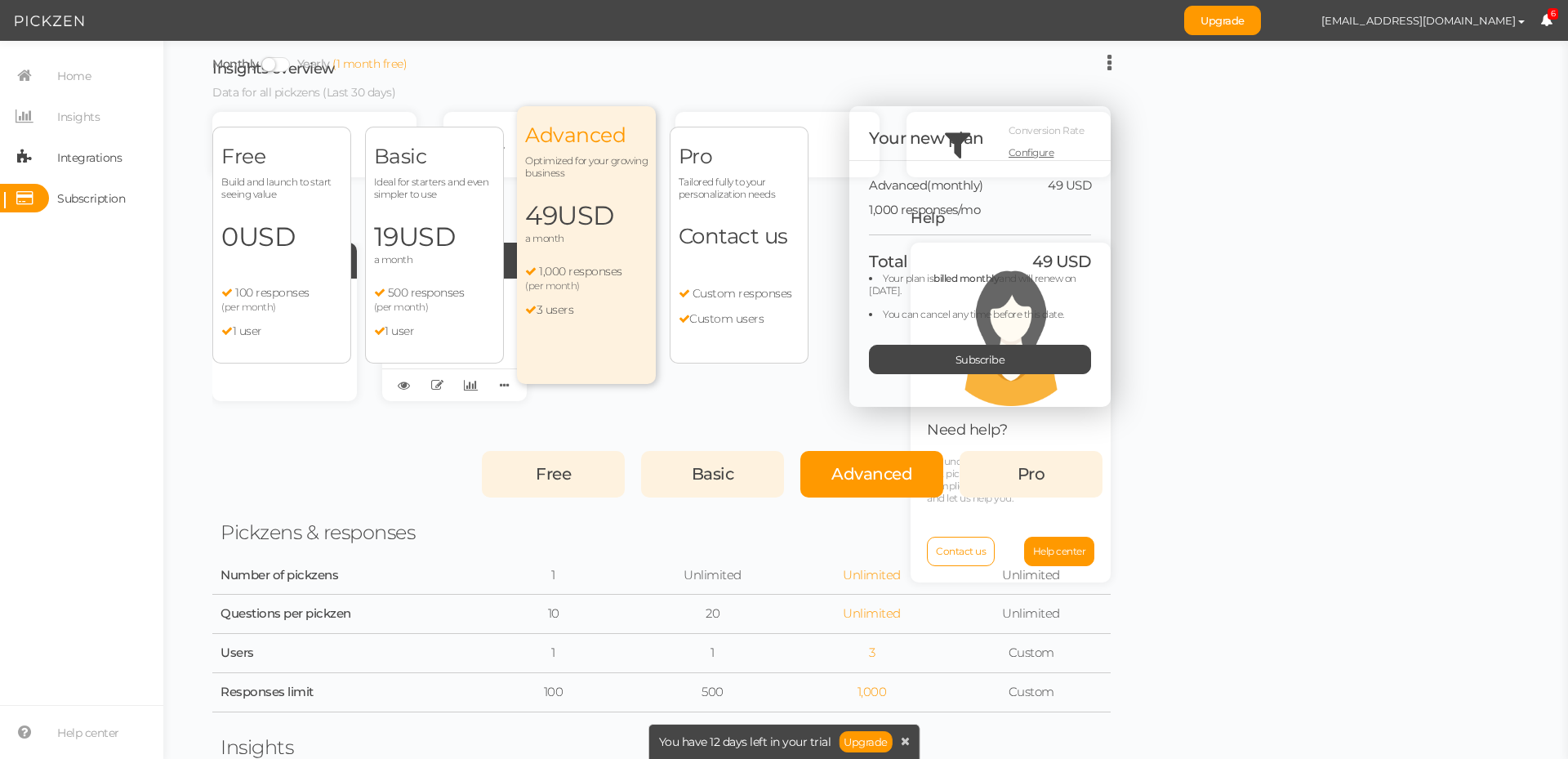
click at [98, 164] on span "Integrations" at bounding box center [90, 157] width 64 height 26
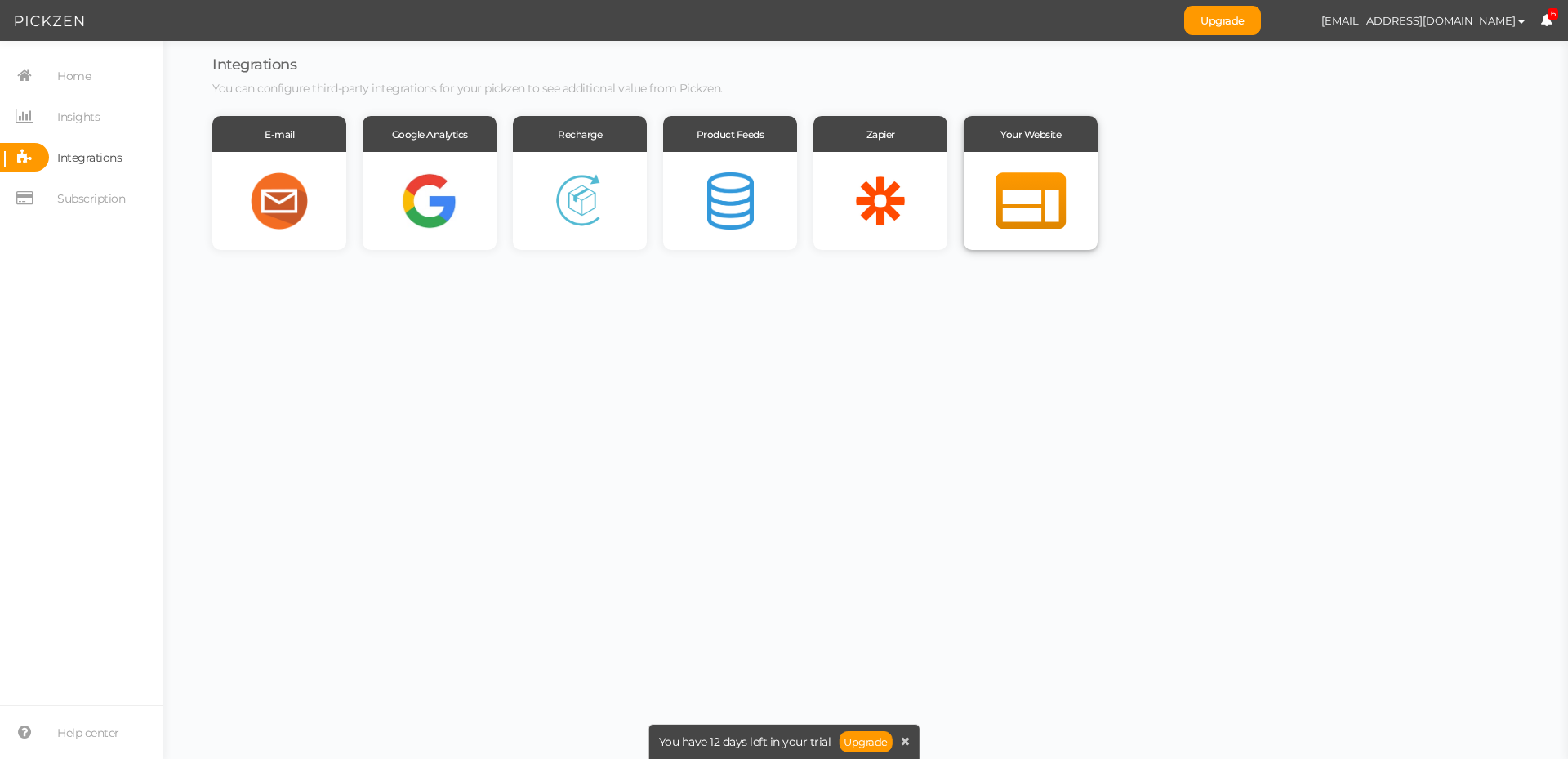
click at [1082, 222] on div at bounding box center [1031, 201] width 134 height 98
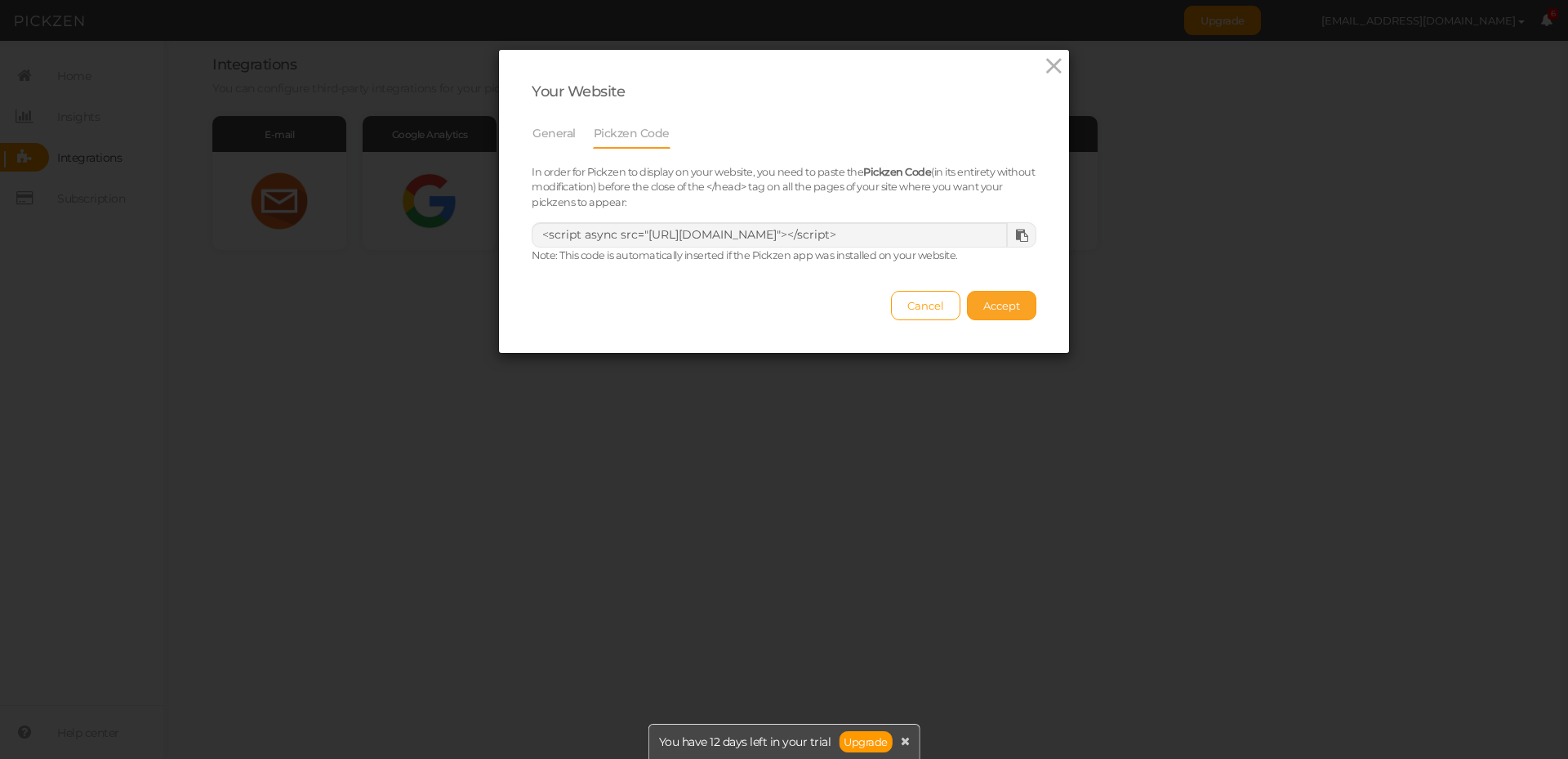
click at [1008, 302] on span "Accept" at bounding box center [1001, 305] width 37 height 13
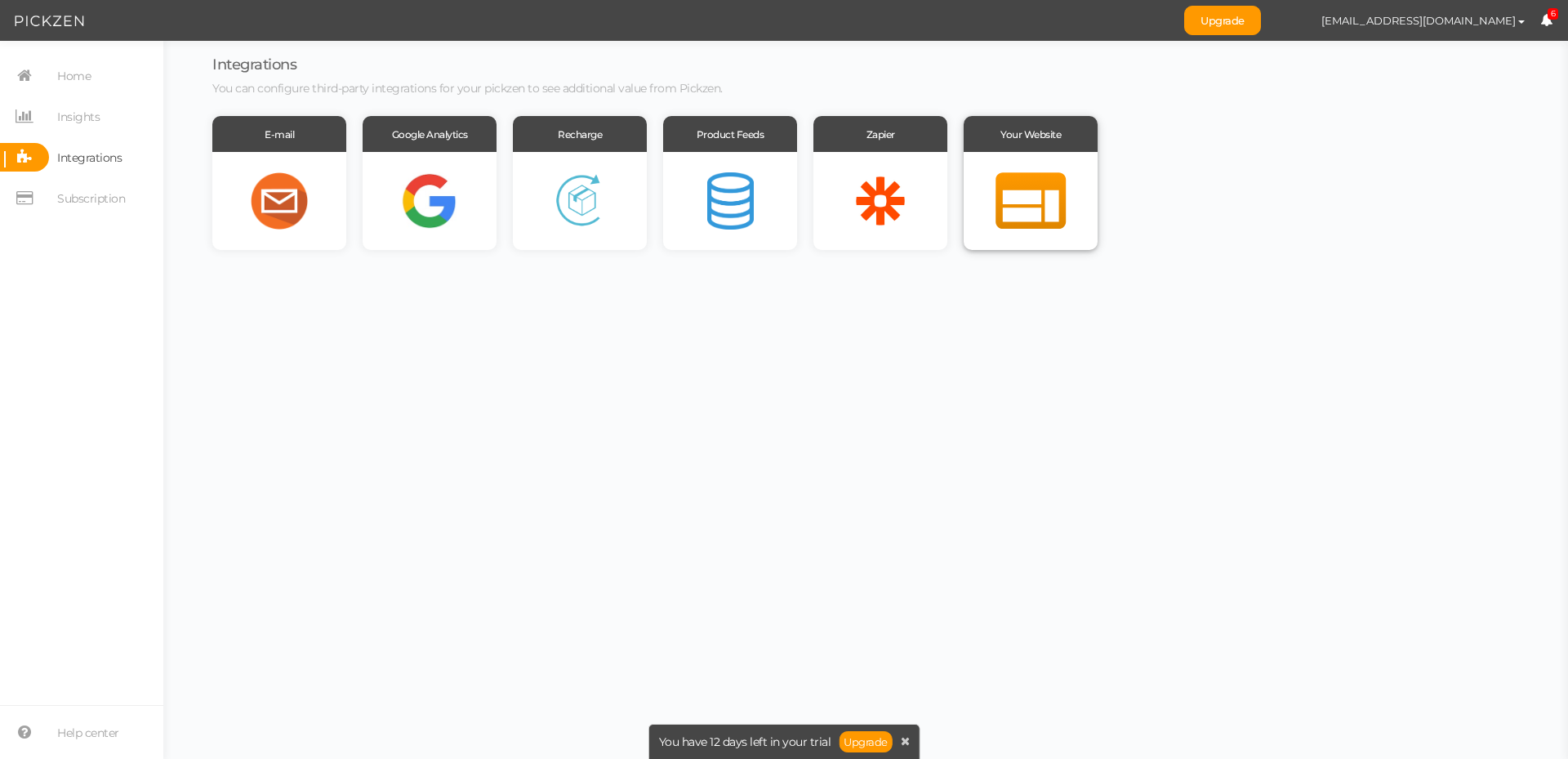
click at [1028, 220] on div at bounding box center [1031, 201] width 134 height 98
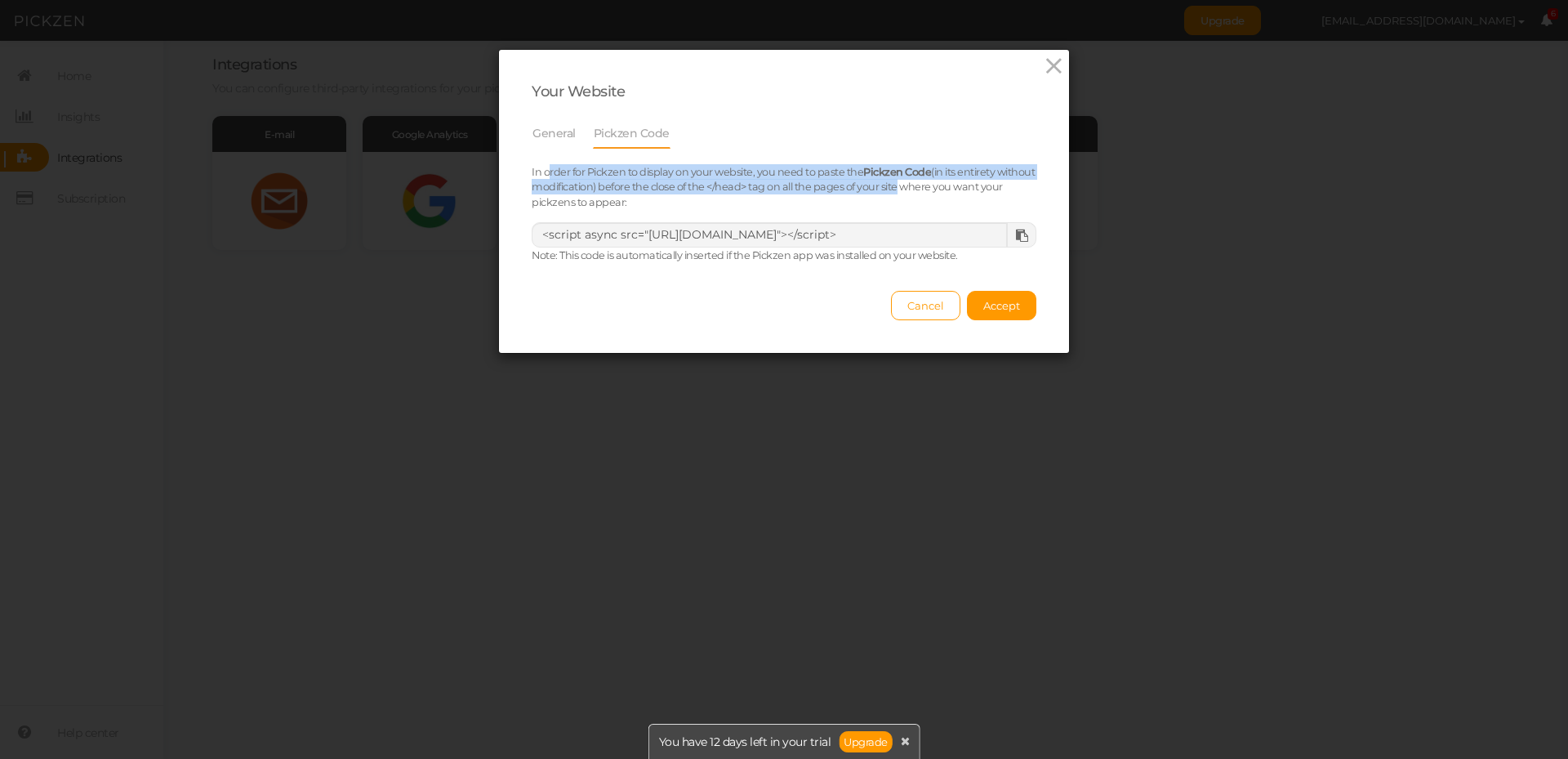
drag, startPoint x: 540, startPoint y: 170, endPoint x: 928, endPoint y: 189, distance: 388.5
click at [928, 189] on small "In order for Pickzen to display on your website, you need to paste the Pickzen …" at bounding box center [784, 188] width 503 height 43
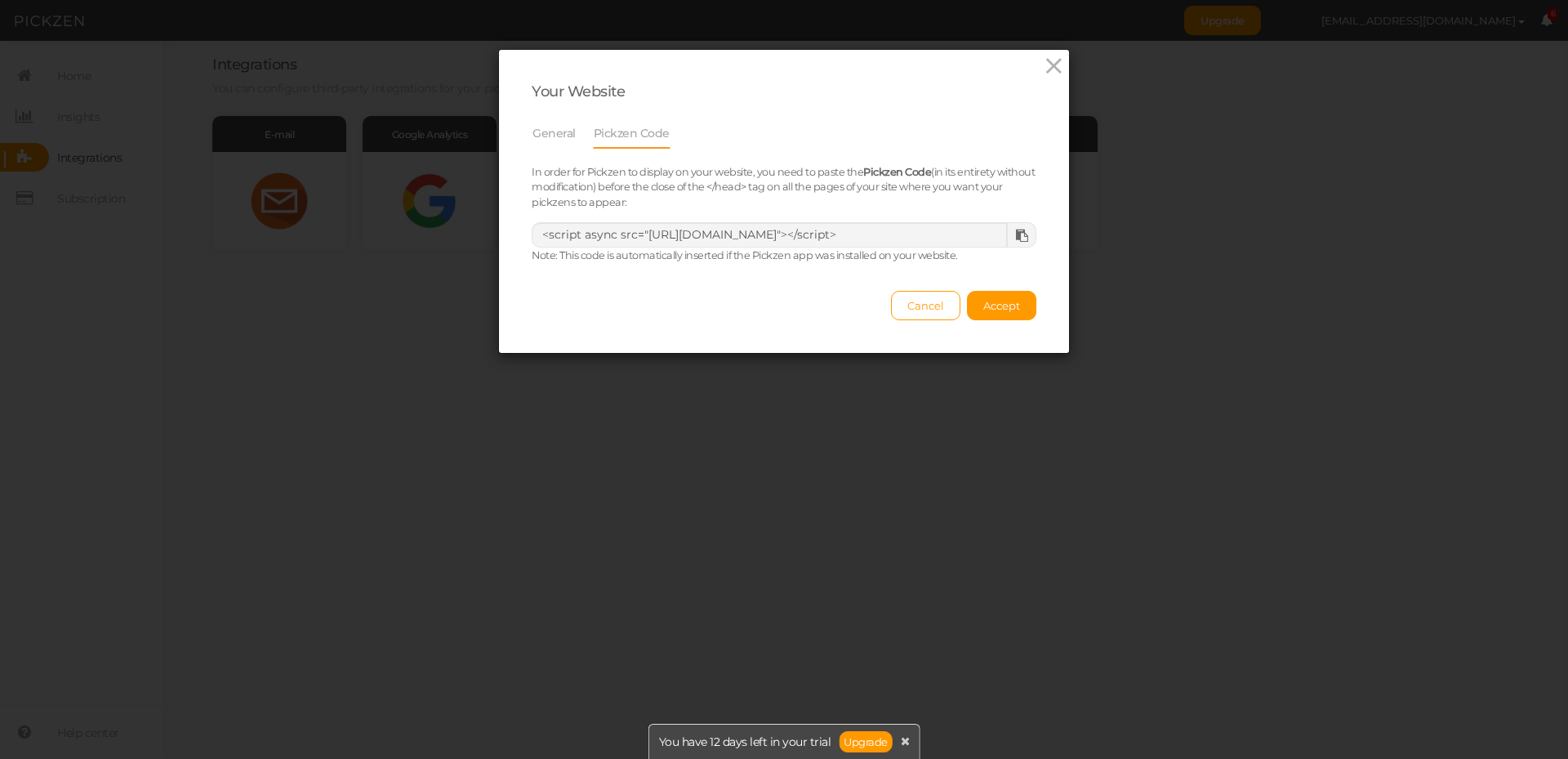
drag, startPoint x: 887, startPoint y: 196, endPoint x: 835, endPoint y: 198, distance: 52.0
click at [886, 196] on div "In order for Pickzen to display on your website, you need to paste the Pickzen …" at bounding box center [784, 187] width 529 height 46
drag, startPoint x: 620, startPoint y: 180, endPoint x: 736, endPoint y: 204, distance: 118.5
click at [736, 204] on div "In order for Pickzen to display on your website, you need to paste the Pickzen …" at bounding box center [784, 187] width 529 height 46
click at [1018, 236] on icon at bounding box center [1021, 235] width 12 height 12
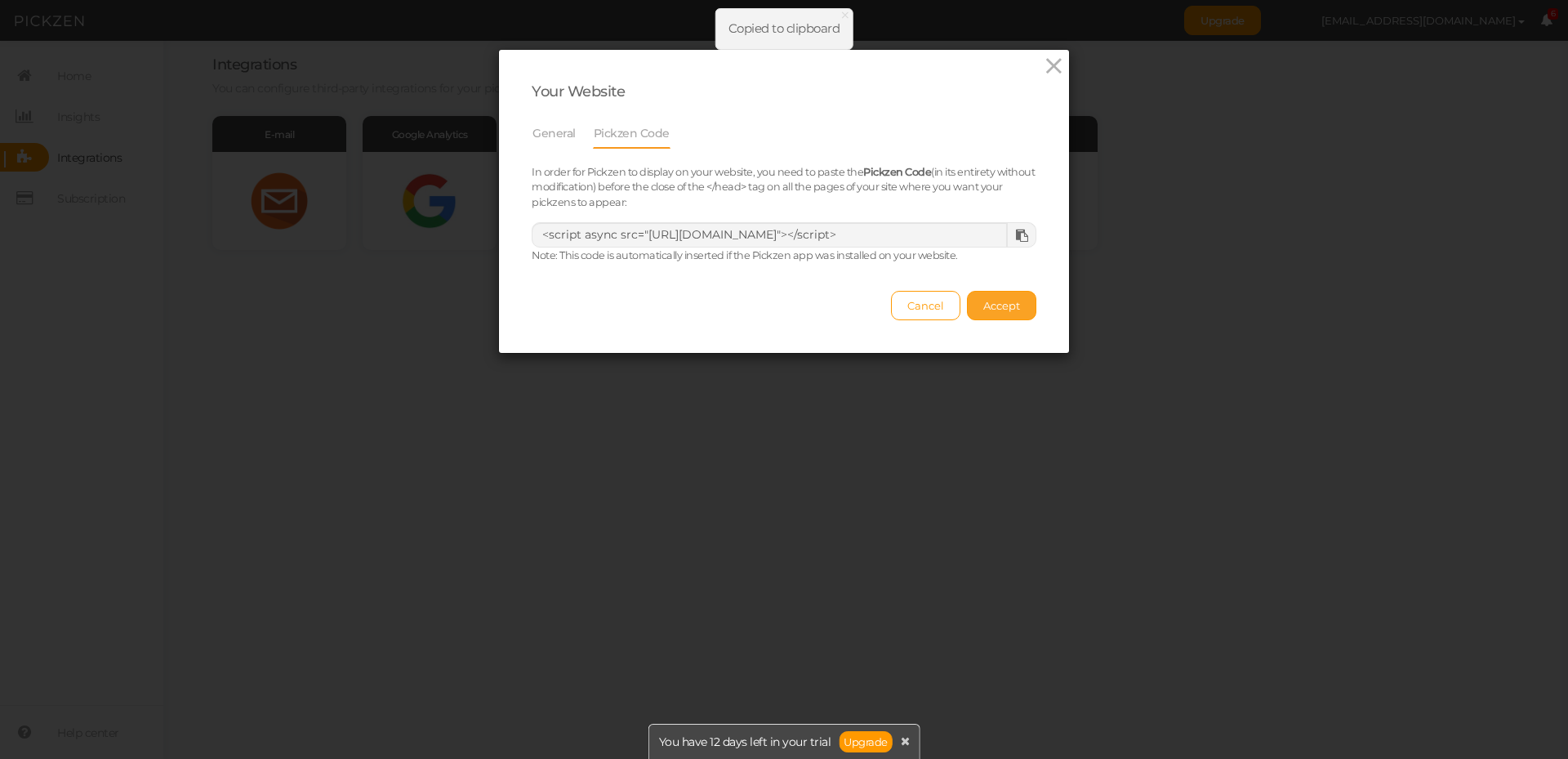
click at [998, 308] on span "Accept" at bounding box center [1001, 305] width 37 height 13
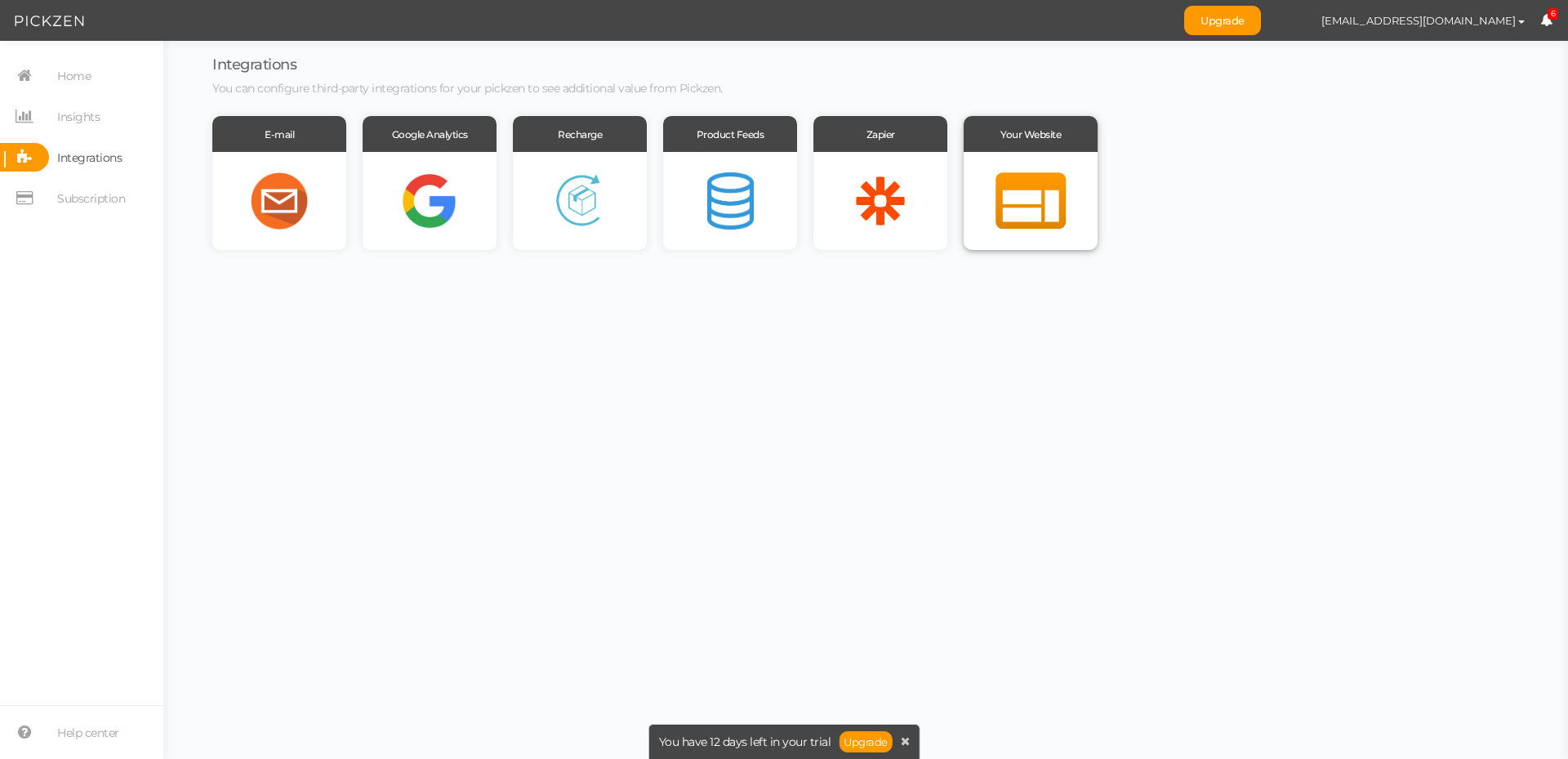
click at [1050, 202] on div at bounding box center [1031, 201] width 134 height 98
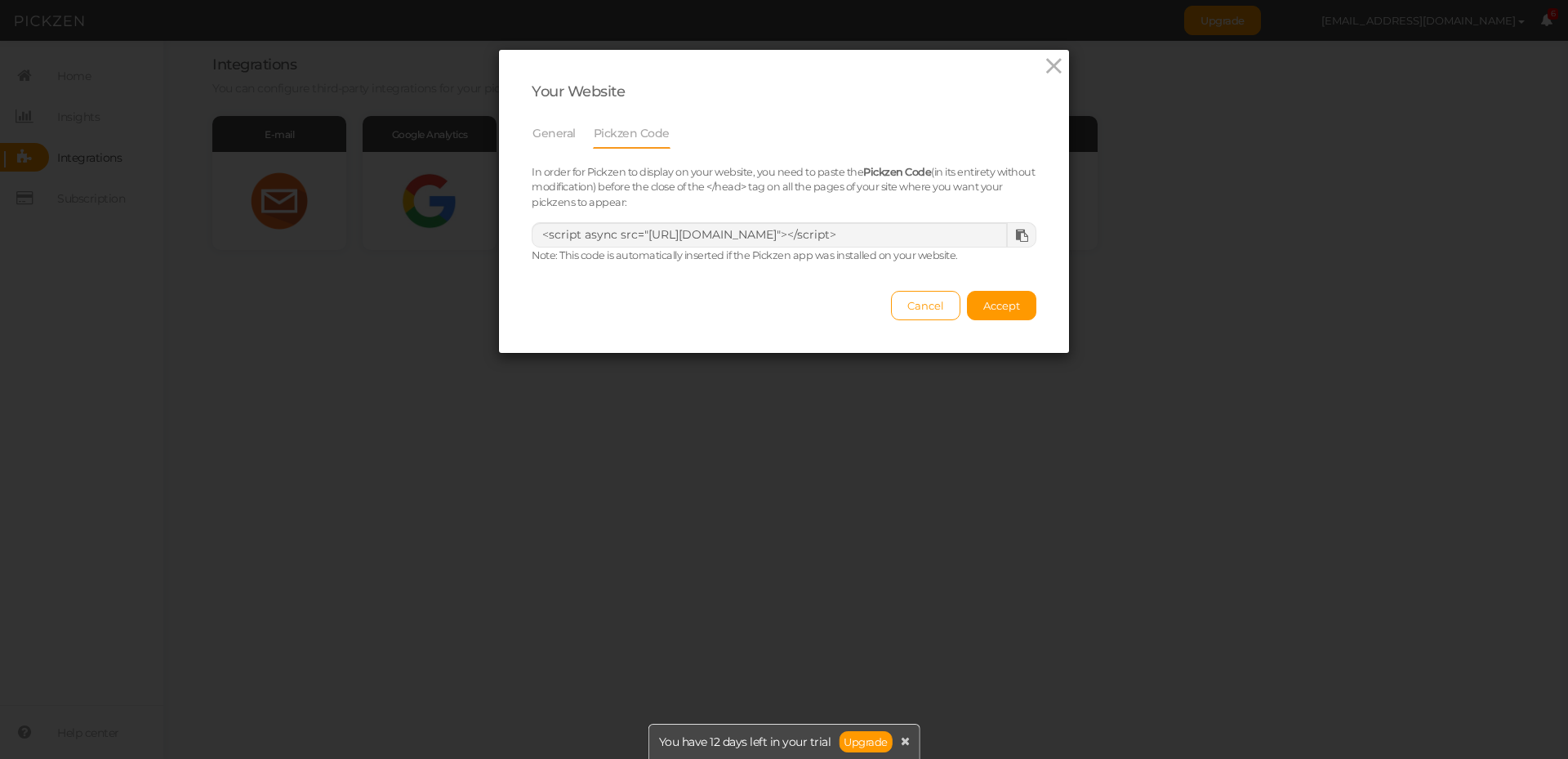
drag, startPoint x: 516, startPoint y: 171, endPoint x: 903, endPoint y: 196, distance: 387.8
click at [900, 196] on div "In order for Pickzen to display on your website, you need to paste the Pickzen …" at bounding box center [784, 187] width 529 height 46
click at [1046, 72] on icon at bounding box center [1053, 66] width 24 height 25
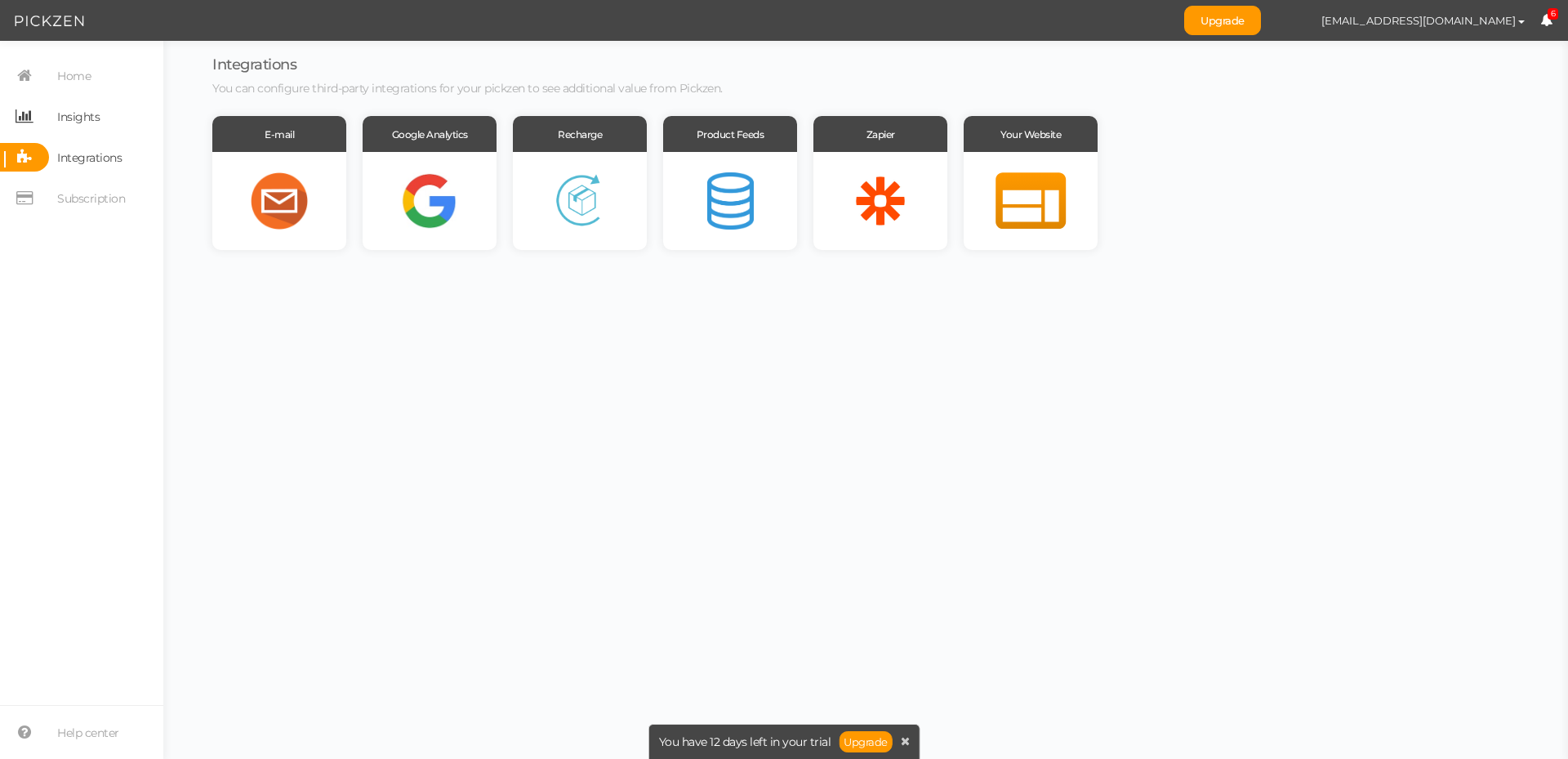
click at [74, 125] on span "Insights" at bounding box center [78, 117] width 42 height 26
click at [84, 151] on span "Integrations" at bounding box center [90, 157] width 64 height 26
click at [1421, 355] on body "Upgrade [EMAIL_ADDRESS][DOMAIN_NAME] Preferences Help Log out 6 × Close A wider…" at bounding box center [784, 379] width 1568 height 759
click at [1453, 24] on span "[EMAIL_ADDRESS][DOMAIN_NAME]" at bounding box center [1418, 21] width 194 height 13
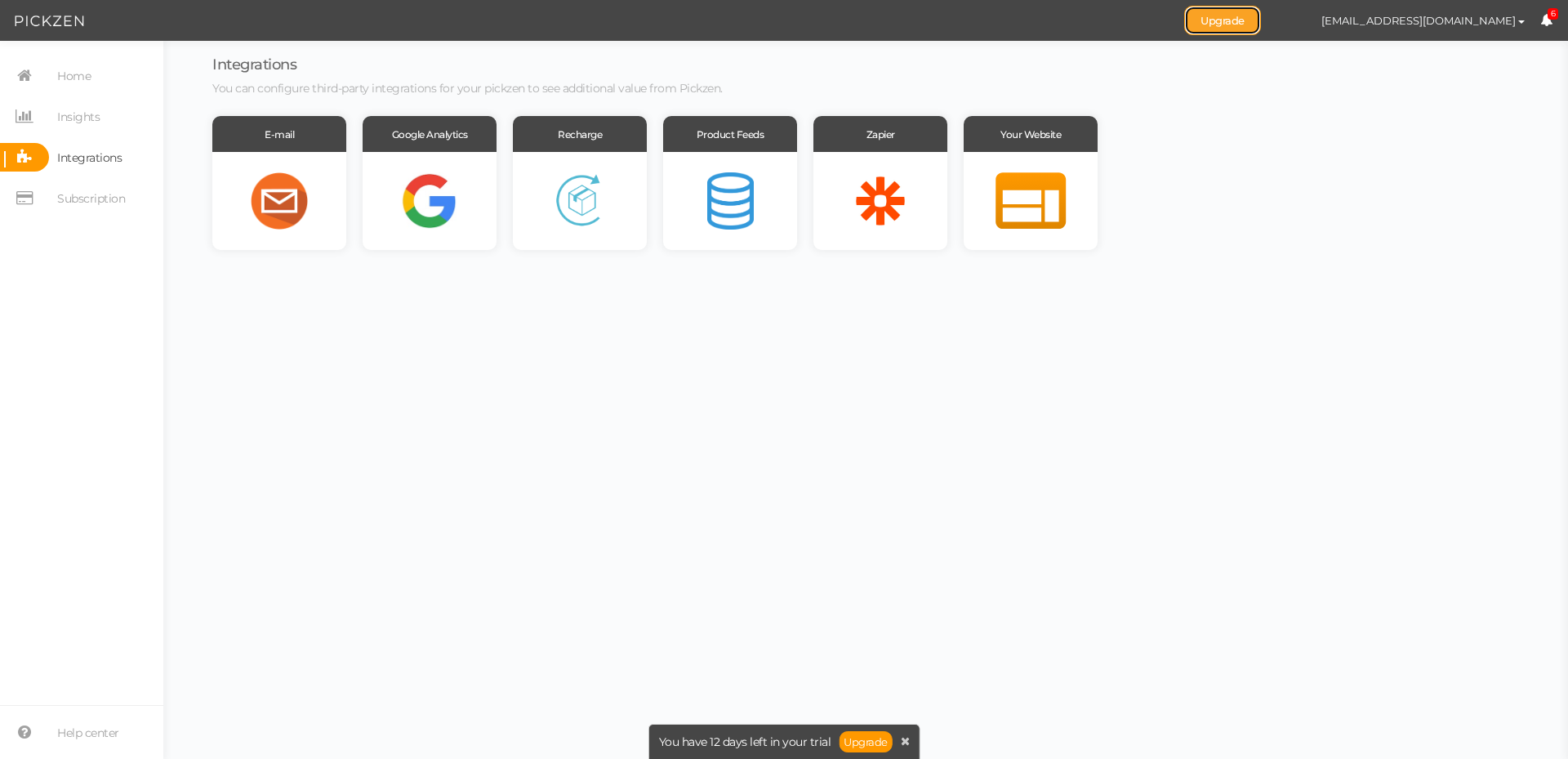
click at [1261, 24] on link "Upgrade" at bounding box center [1222, 20] width 76 height 29
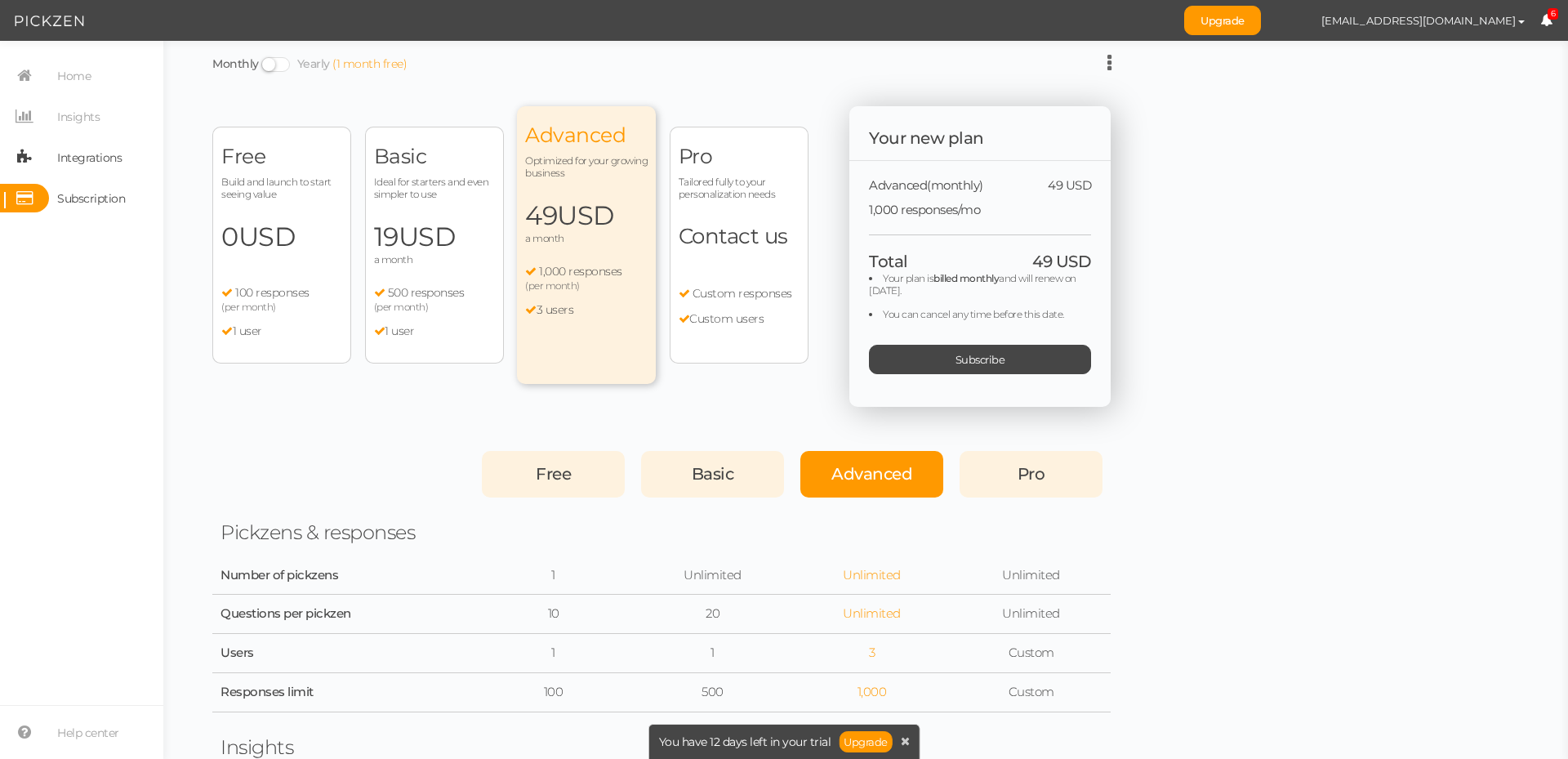
click at [84, 146] on span "Integrations" at bounding box center [90, 157] width 64 height 26
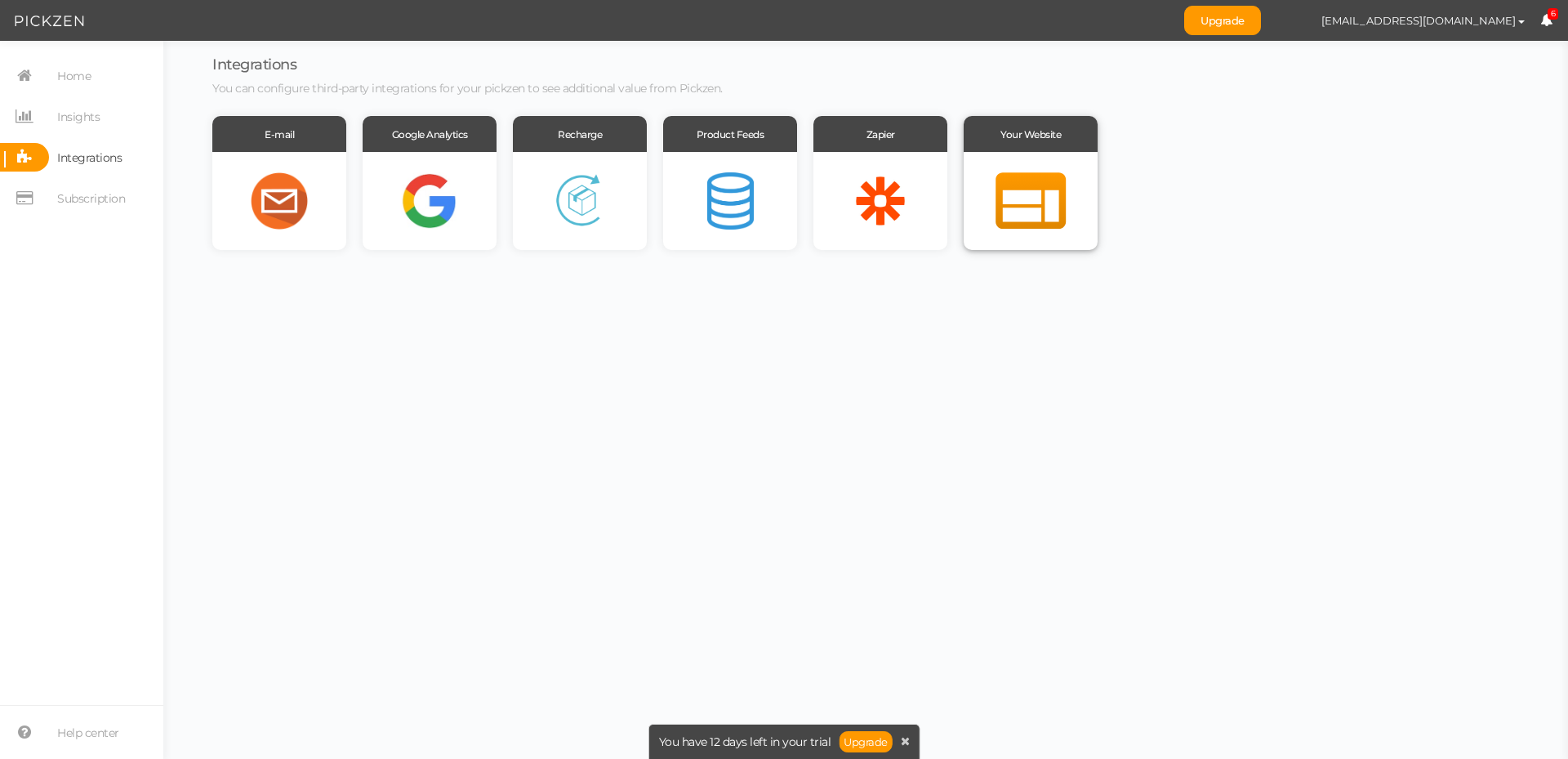
click at [1047, 198] on div at bounding box center [1031, 201] width 134 height 98
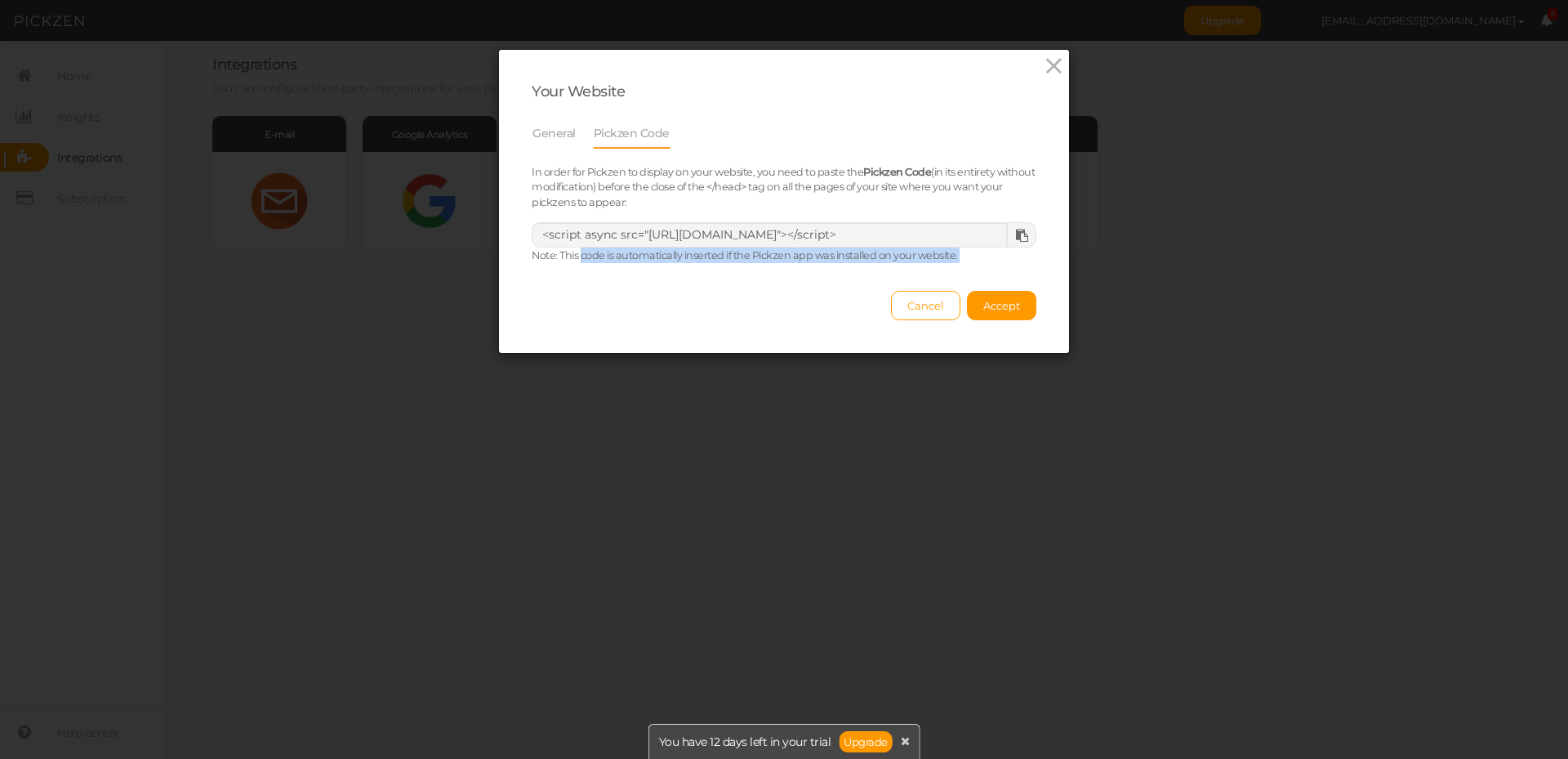
drag, startPoint x: 574, startPoint y: 257, endPoint x: 843, endPoint y: 265, distance: 269.1
click at [843, 265] on div "Your Website General Pickzen Code In order for Pickzen to display on your websi…" at bounding box center [784, 201] width 570 height 303
